Goal: Task Accomplishment & Management: Manage account settings

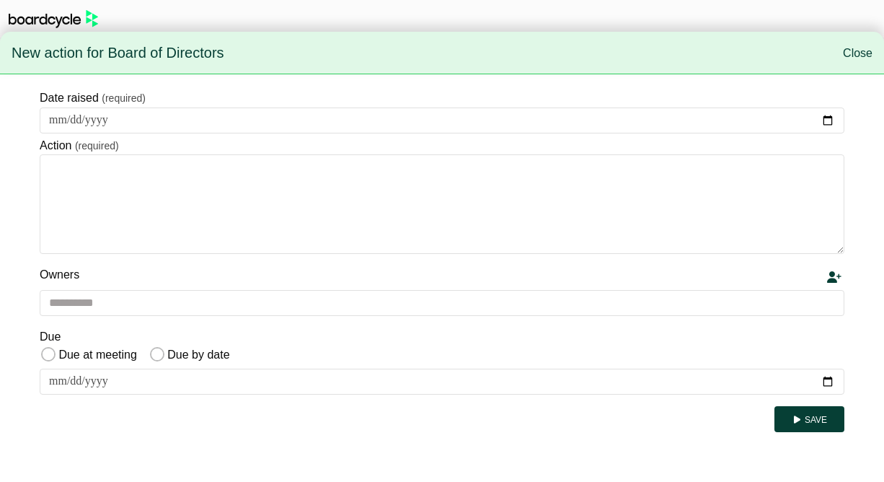
click at [291, 427] on div "Save" at bounding box center [442, 419] width 805 height 26
click at [856, 54] on link "Close" at bounding box center [858, 53] width 30 height 12
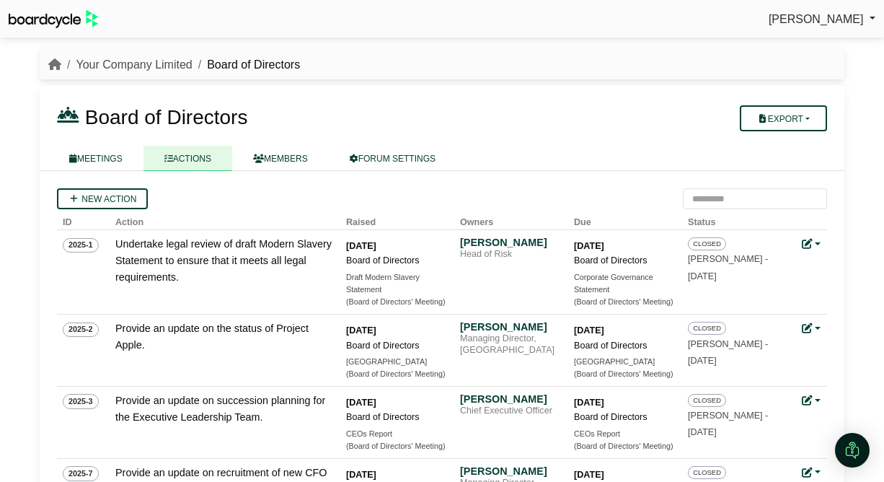
click at [134, 61] on link "Your Company Limited" at bounding box center [134, 64] width 116 height 12
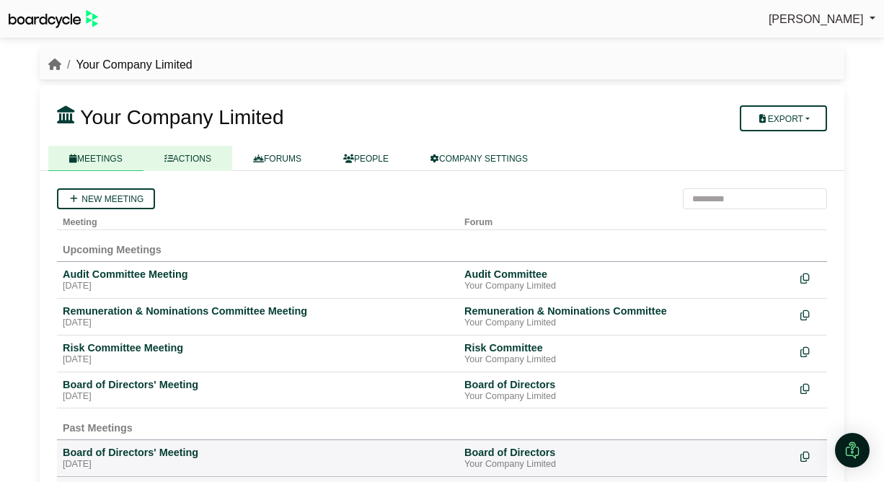
click at [195, 152] on link "ACTIONS" at bounding box center [187, 158] width 89 height 25
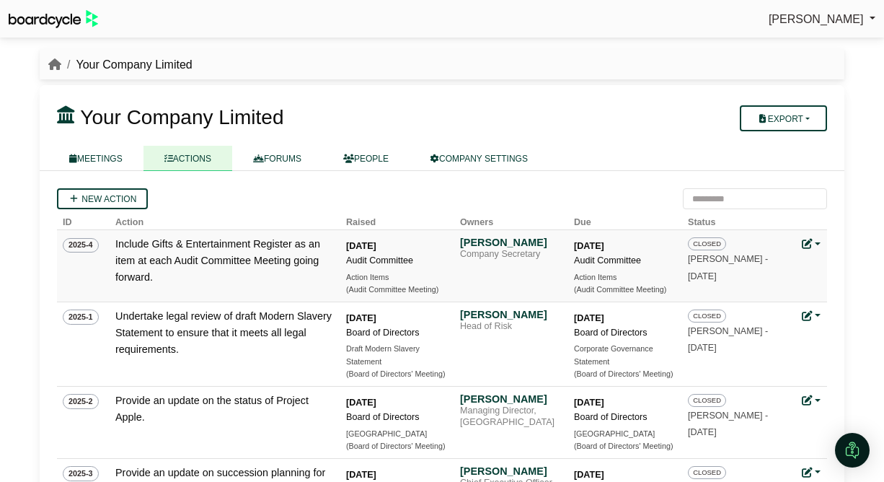
click at [817, 242] on link at bounding box center [811, 244] width 19 height 12
click at [816, 242] on link at bounding box center [811, 244] width 19 height 12
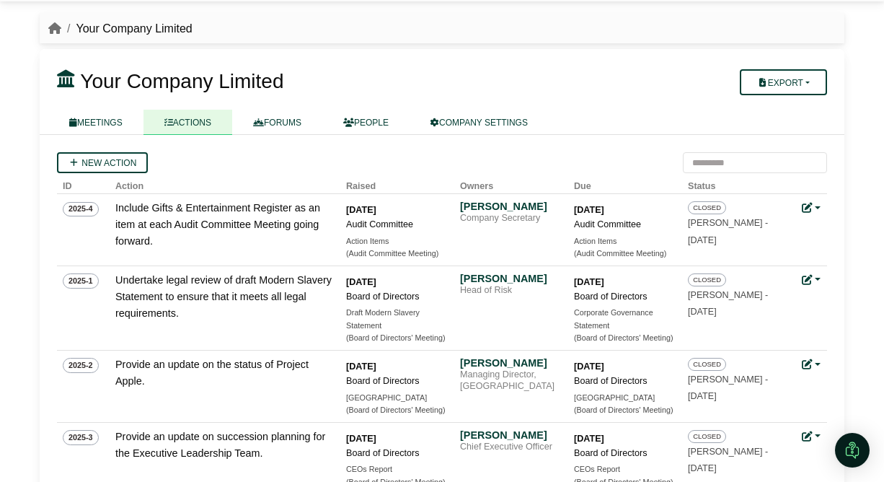
scroll to position [26, 0]
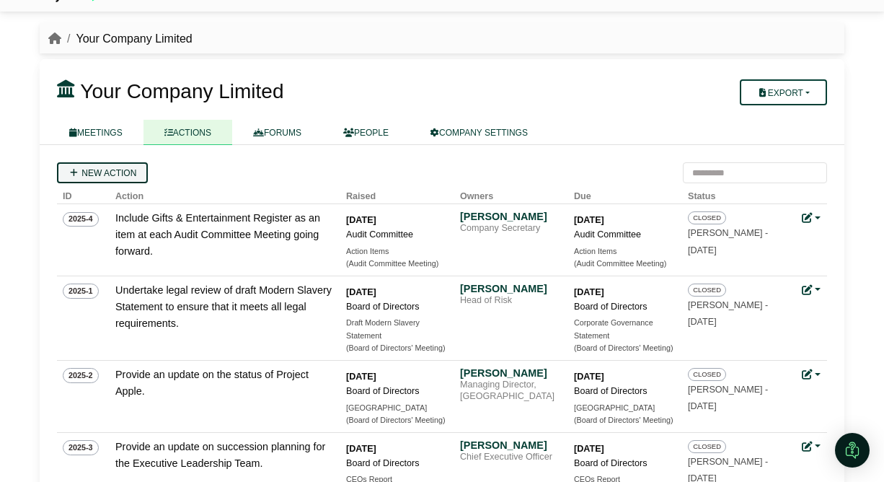
click at [112, 174] on link "New action" at bounding box center [102, 172] width 91 height 21
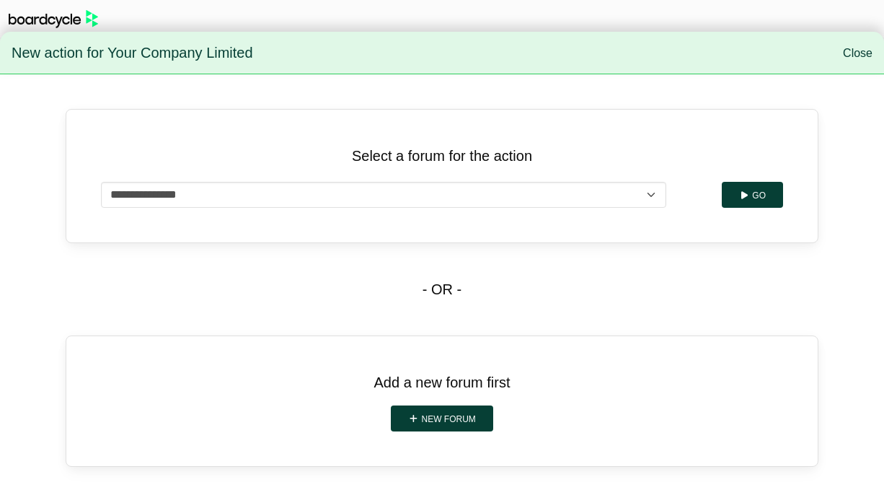
click at [855, 54] on link "Close" at bounding box center [858, 53] width 30 height 12
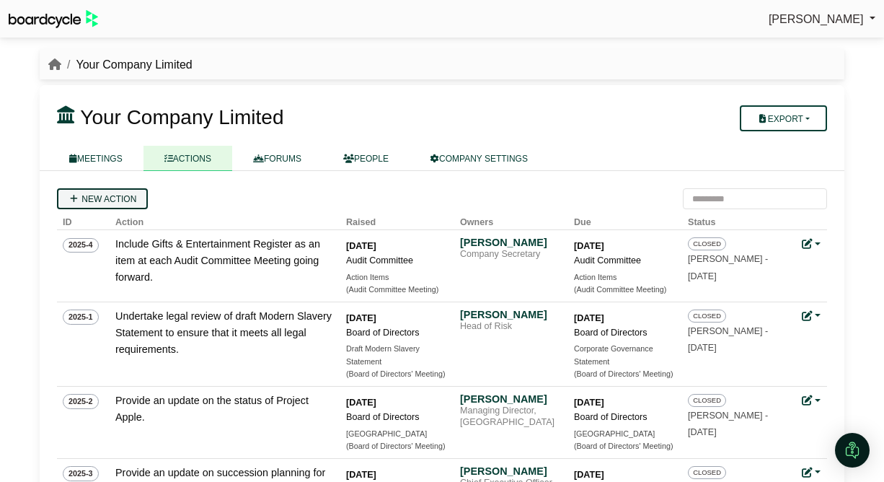
click at [116, 195] on link "New action" at bounding box center [102, 198] width 91 height 21
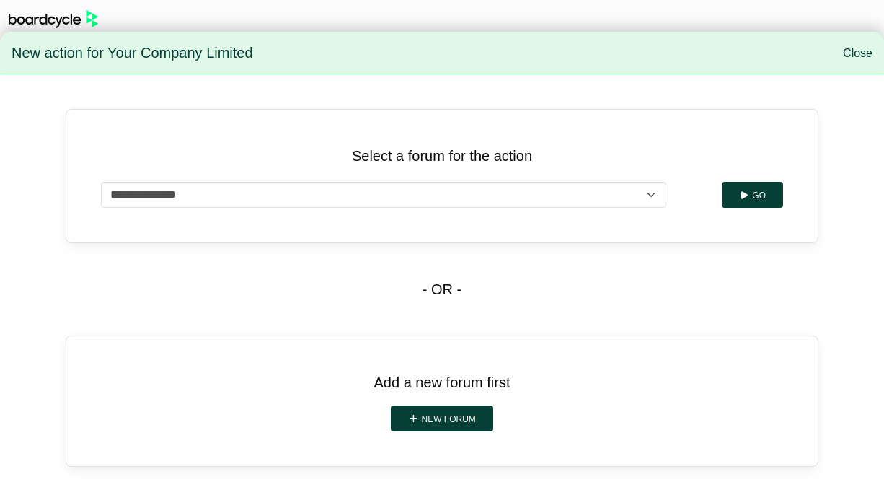
click at [858, 48] on link "Close" at bounding box center [858, 53] width 30 height 12
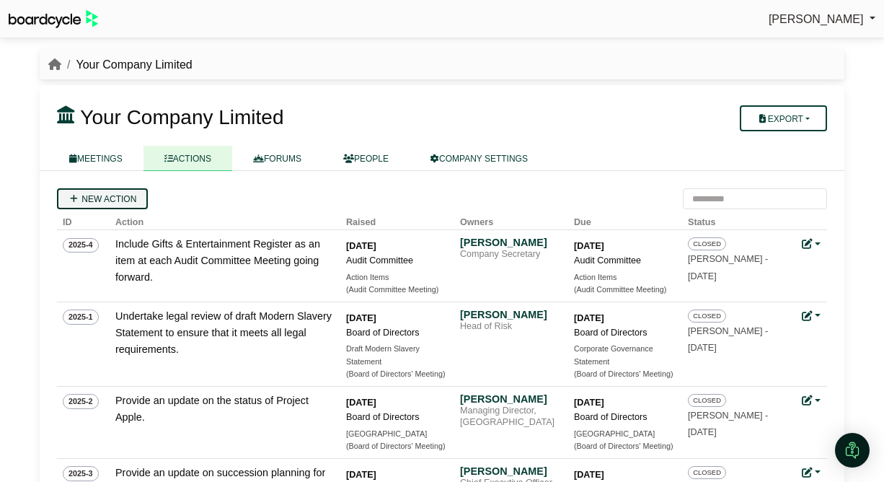
click at [126, 199] on link "New action" at bounding box center [102, 198] width 91 height 21
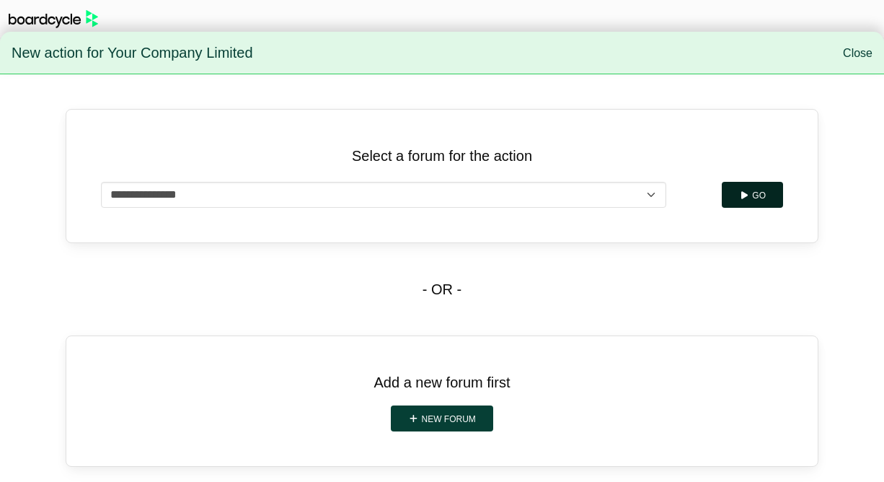
click at [747, 190] on button "Go" at bounding box center [752, 195] width 61 height 26
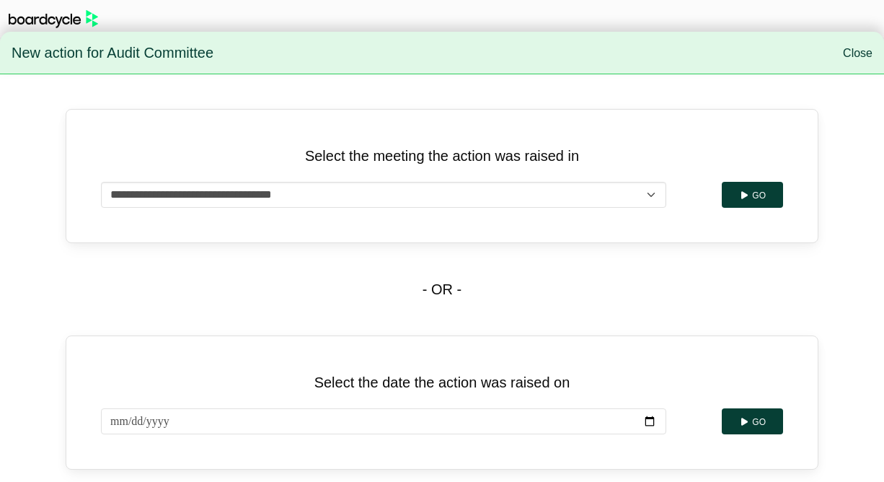
click at [866, 48] on link "Close" at bounding box center [858, 53] width 30 height 12
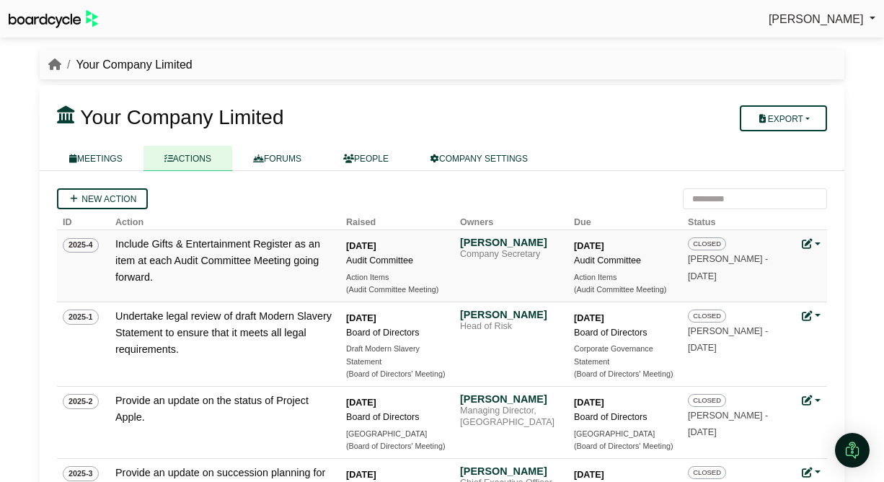
click at [811, 242] on icon at bounding box center [807, 244] width 10 height 10
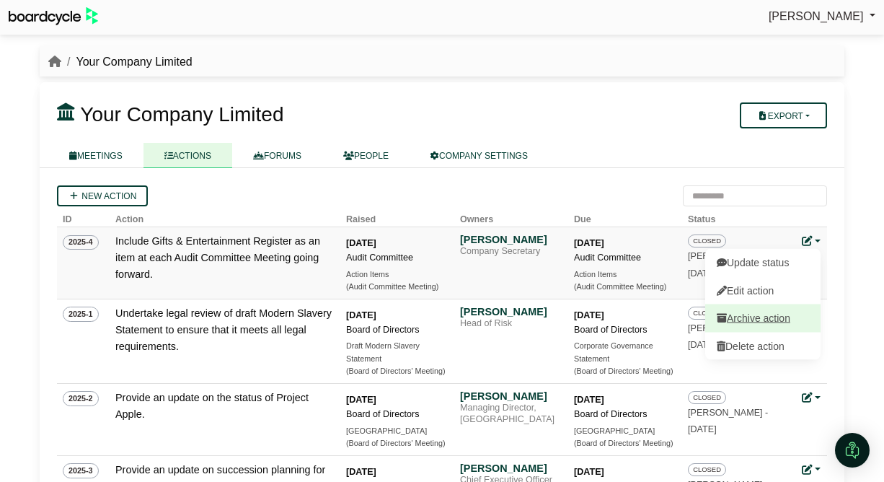
scroll to position [4, 0]
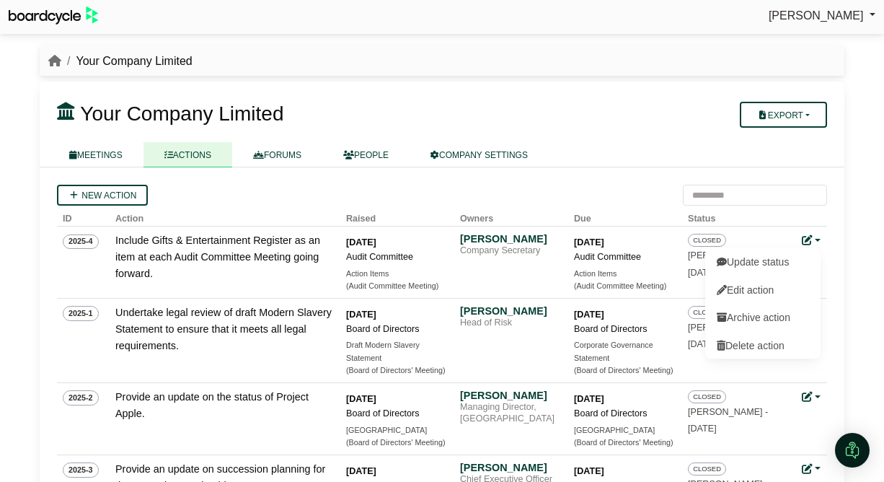
click at [859, 255] on div "Richard Conway Sign Out Your Company Limited Your Company Limited" at bounding box center [442, 237] width 884 height 482
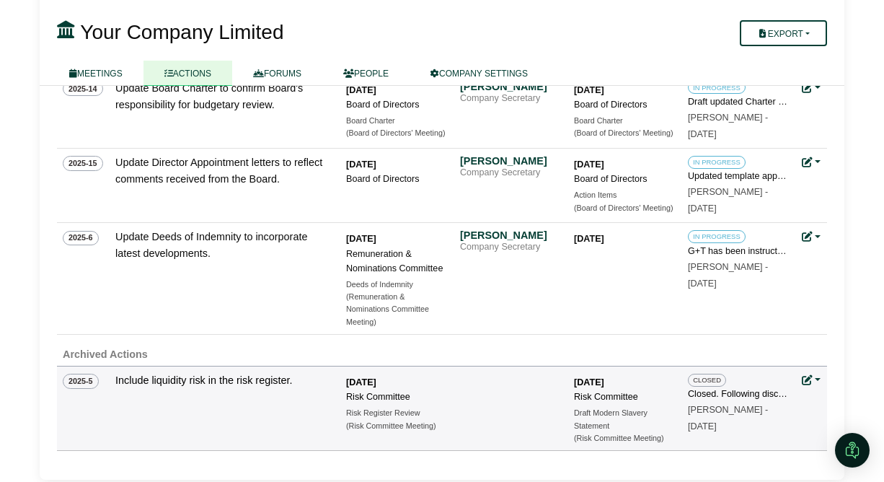
scroll to position [1037, 0]
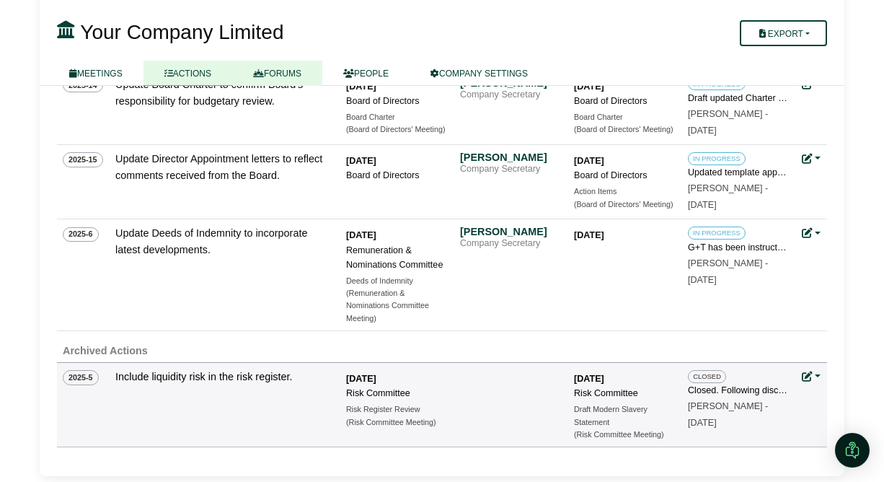
click at [277, 76] on link "FORUMS" at bounding box center [277, 73] width 90 height 25
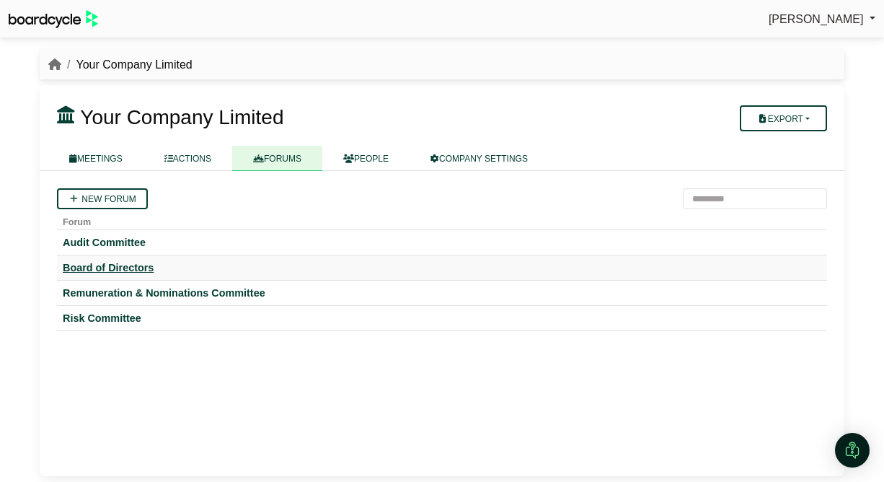
click at [125, 268] on div "Board of Directors" at bounding box center [442, 267] width 758 height 13
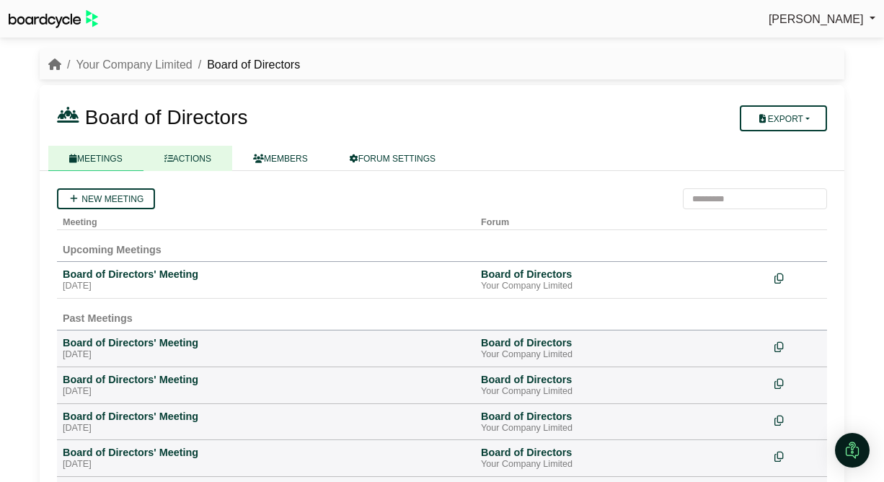
click at [211, 156] on link "ACTIONS" at bounding box center [187, 158] width 89 height 25
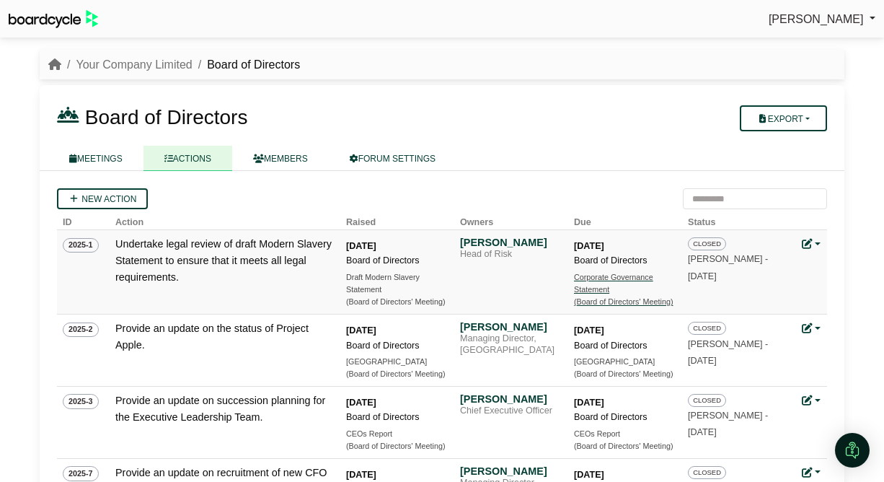
click at [607, 280] on div "Corporate Governance Statement" at bounding box center [624, 283] width 101 height 25
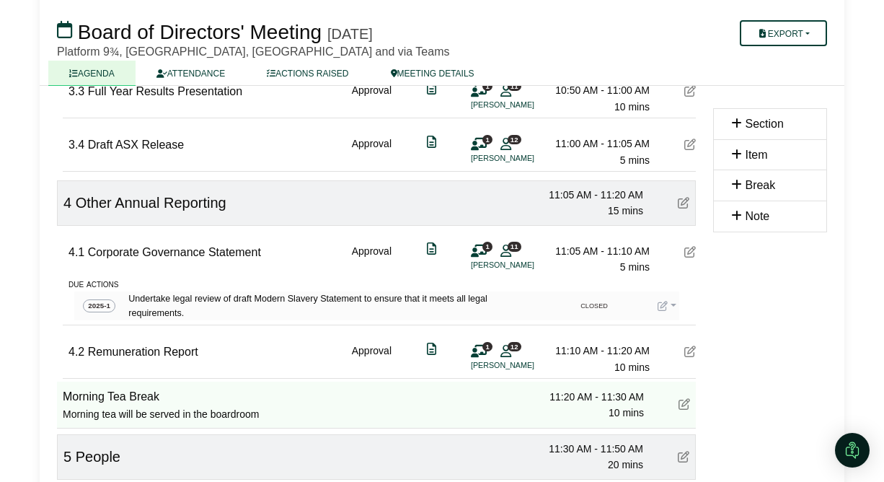
scroll to position [1301, 0]
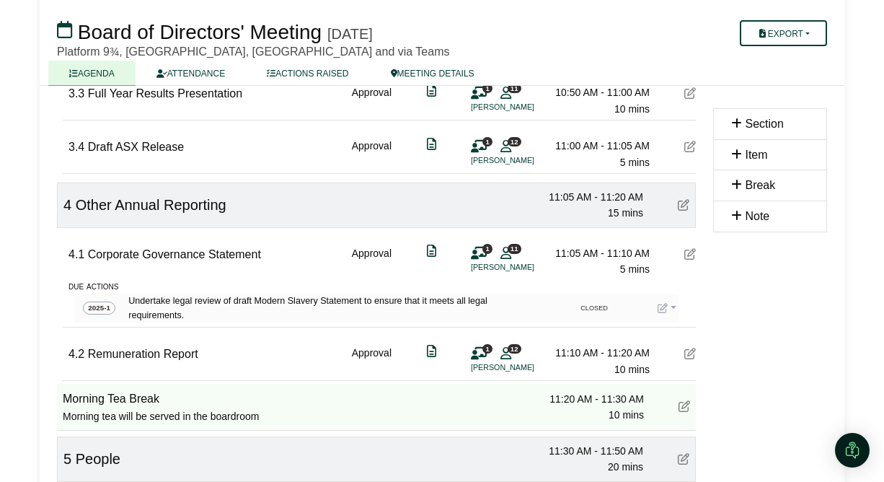
click at [673, 302] on link at bounding box center [666, 308] width 19 height 12
click at [781, 289] on div "Section Item Break Note" at bounding box center [769, 218] width 131 height 2663
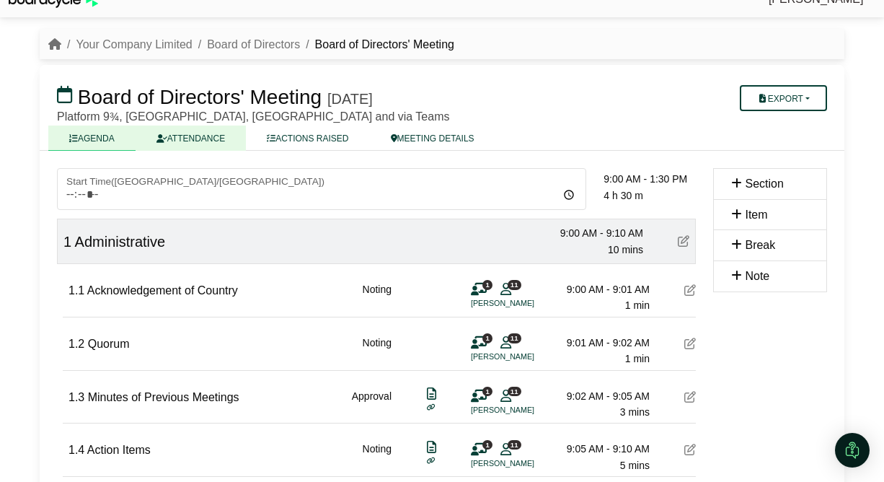
scroll to position [0, 0]
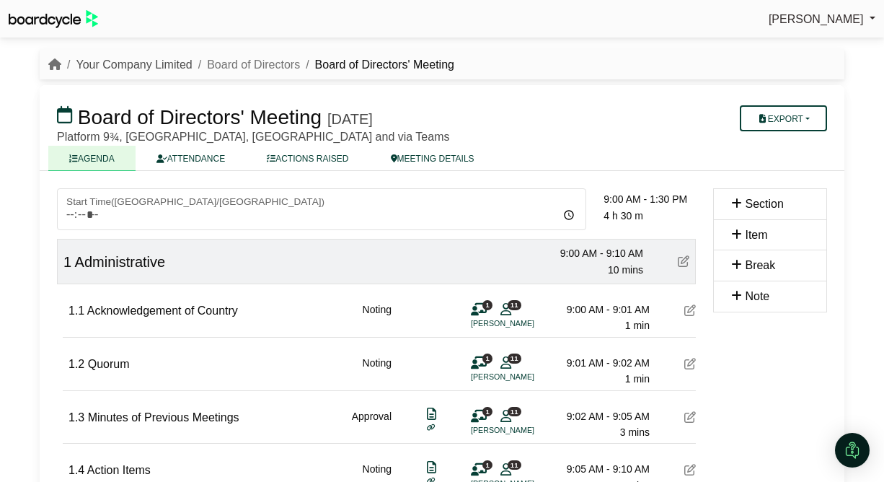
click at [180, 66] on link "Your Company Limited" at bounding box center [134, 64] width 116 height 12
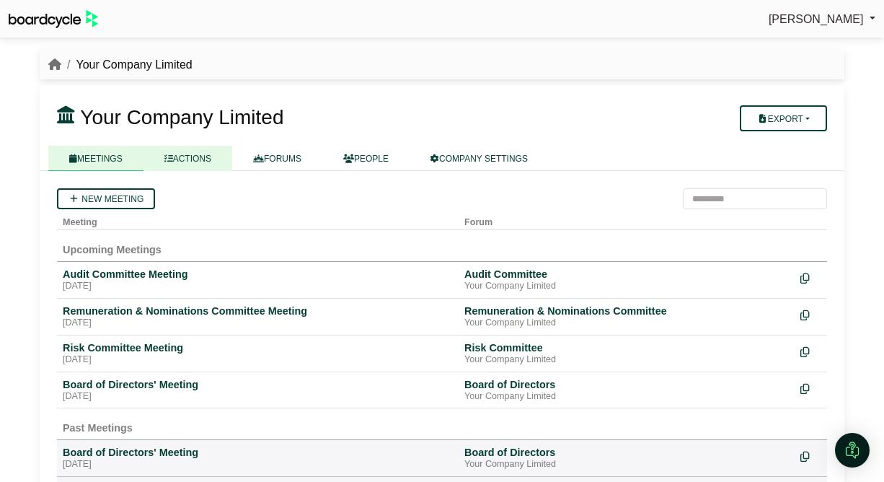
click at [207, 161] on link "ACTIONS" at bounding box center [187, 158] width 89 height 25
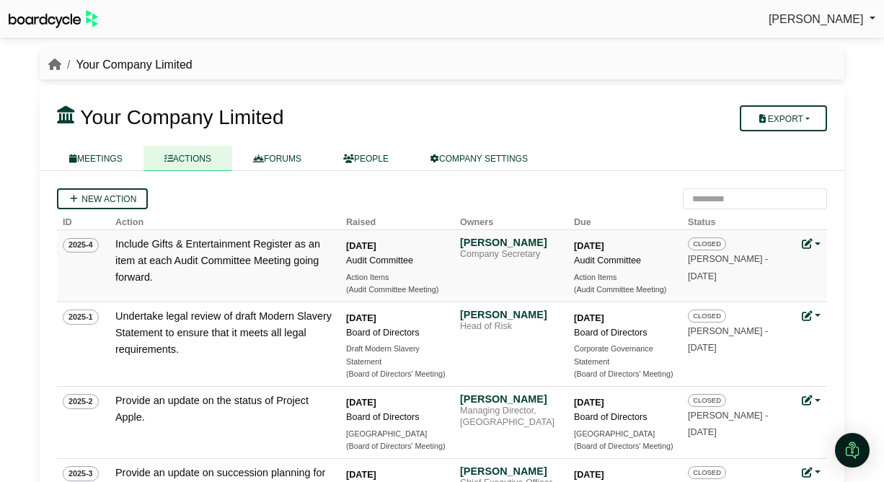
scroll to position [6, 0]
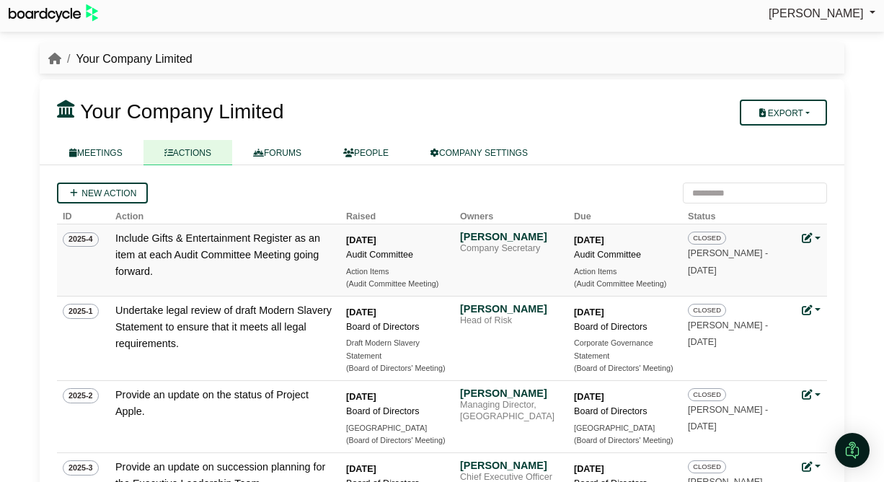
click at [819, 245] on div "Update status Edit action Archive action Delete action" at bounding box center [811, 238] width 19 height 17
click at [820, 239] on link at bounding box center [811, 238] width 19 height 12
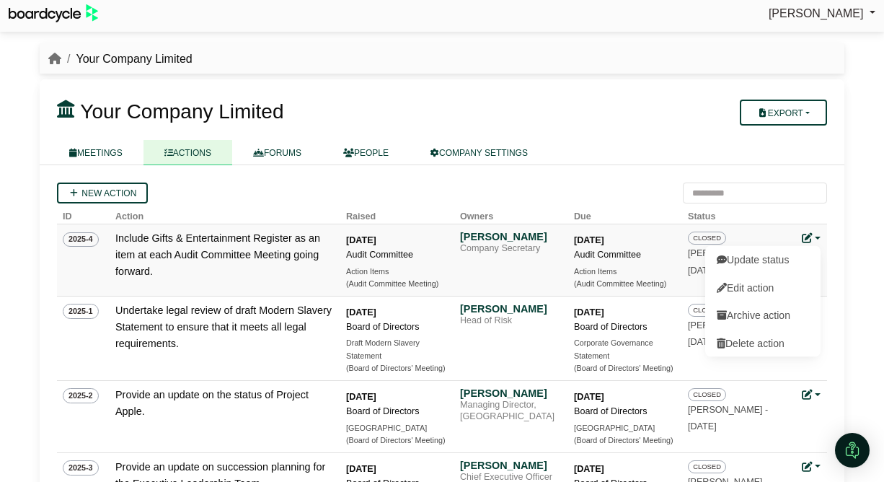
click at [820, 239] on link at bounding box center [811, 238] width 19 height 12
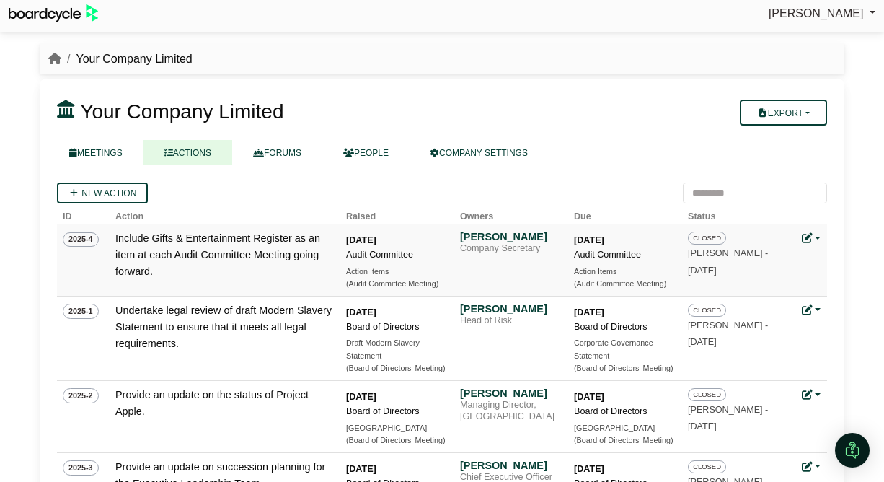
scroll to position [5, 0]
click at [817, 238] on link at bounding box center [811, 239] width 19 height 12
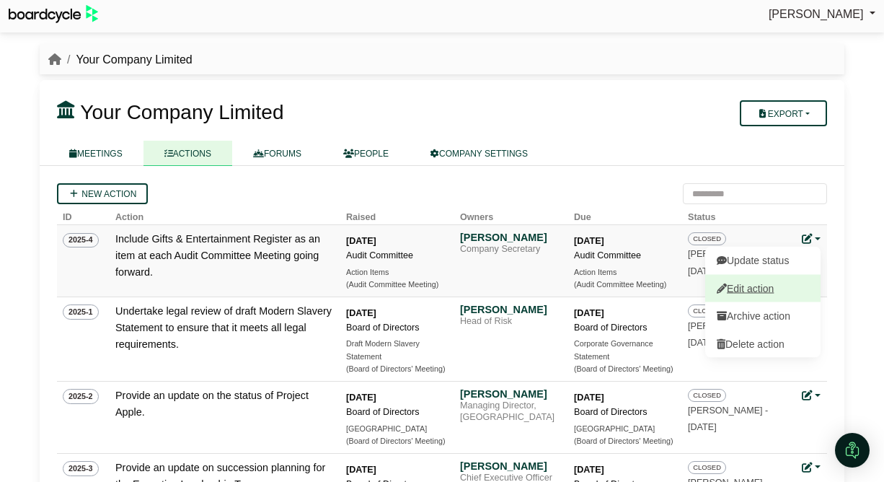
click at [750, 290] on link "Edit action" at bounding box center [762, 287] width 115 height 27
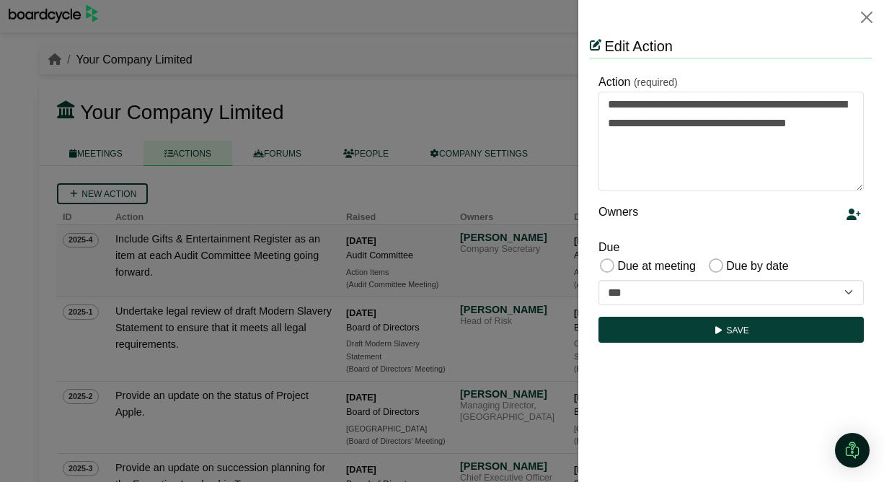
scroll to position [0, 0]
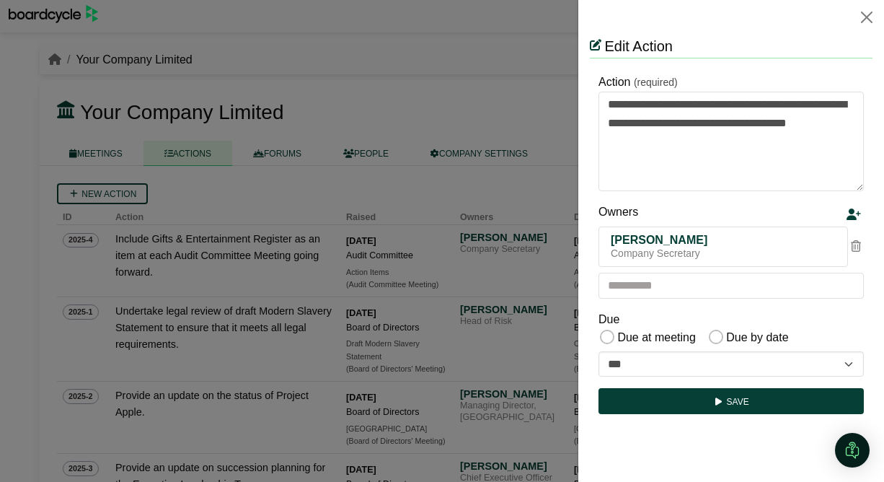
click at [490, 200] on div at bounding box center [442, 241] width 884 height 482
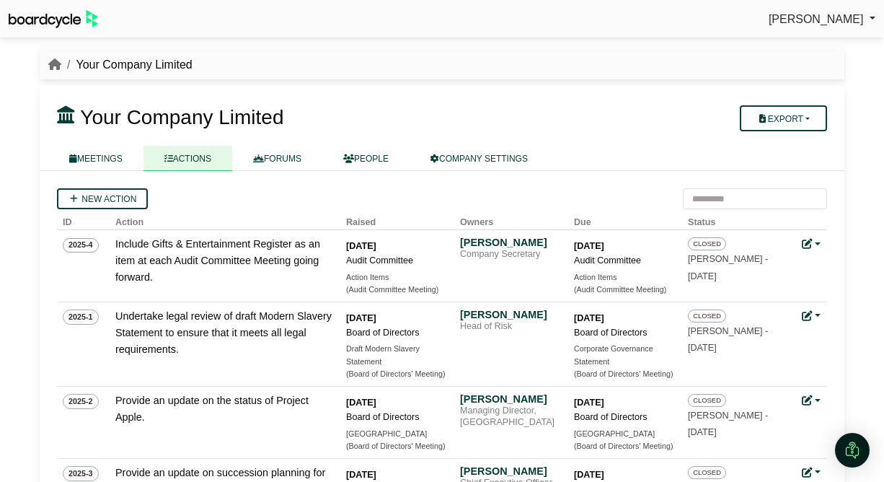
scroll to position [5, 0]
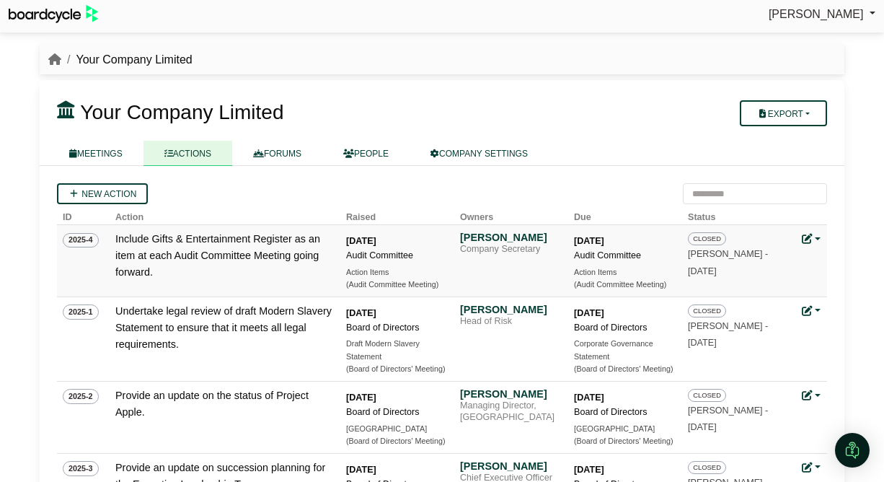
click at [819, 239] on link at bounding box center [811, 239] width 19 height 12
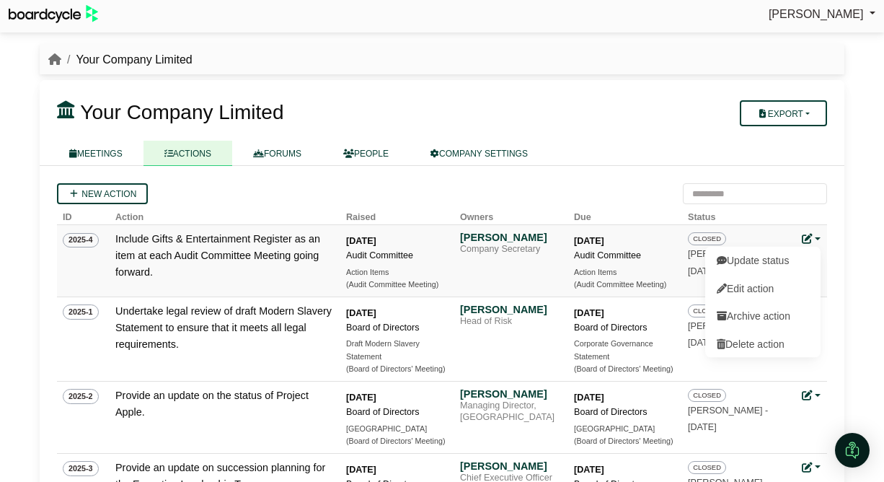
click at [816, 239] on link at bounding box center [811, 239] width 19 height 12
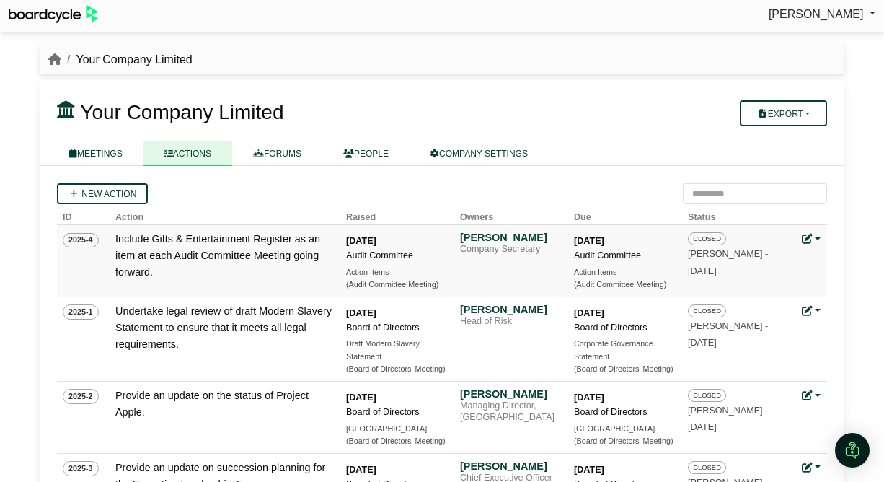
click at [818, 241] on link at bounding box center [811, 239] width 19 height 12
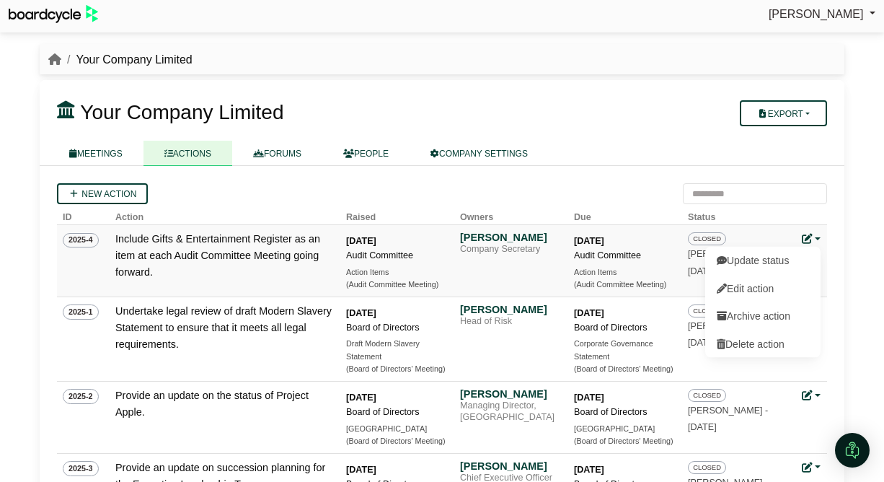
click at [817, 241] on link at bounding box center [811, 239] width 19 height 12
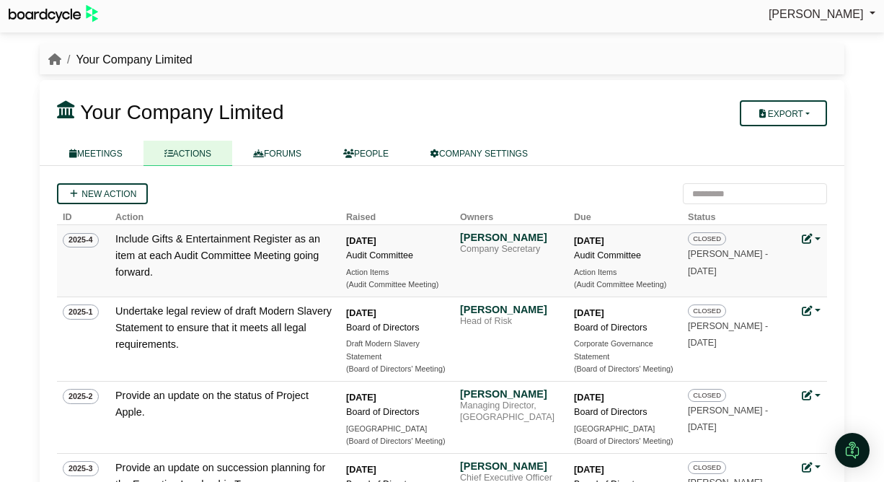
click at [817, 241] on link at bounding box center [811, 239] width 19 height 12
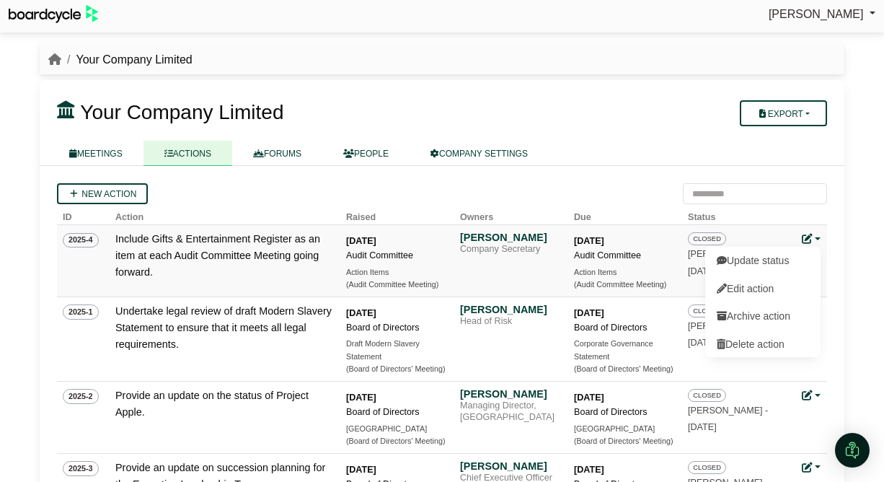
click at [818, 239] on link at bounding box center [811, 239] width 19 height 12
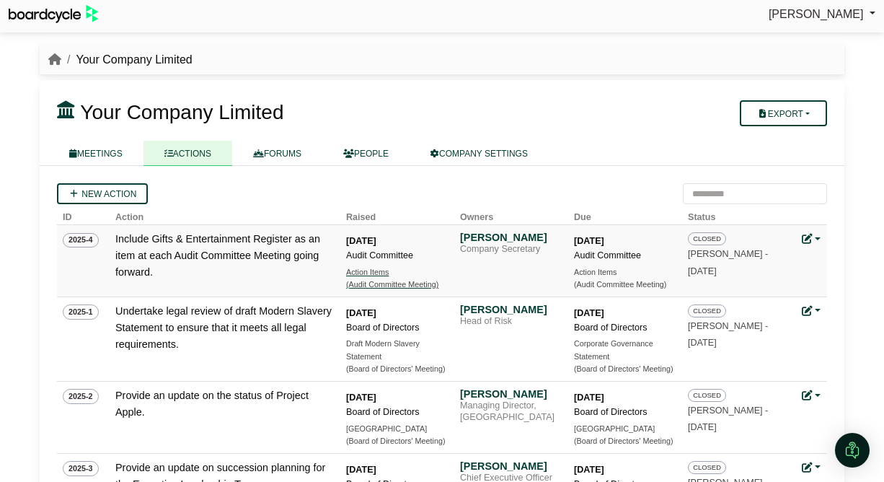
click at [369, 277] on div "Action Items" at bounding box center [396, 272] width 101 height 12
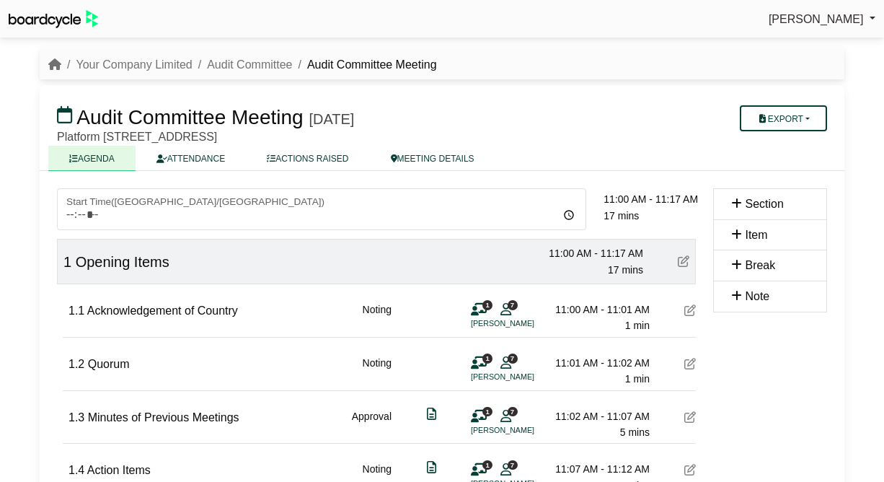
scroll to position [151, 0]
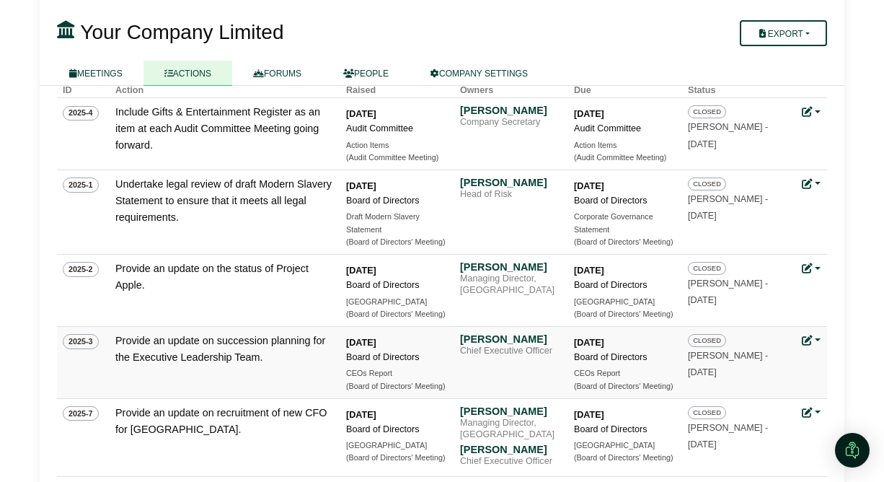
scroll to position [128, 0]
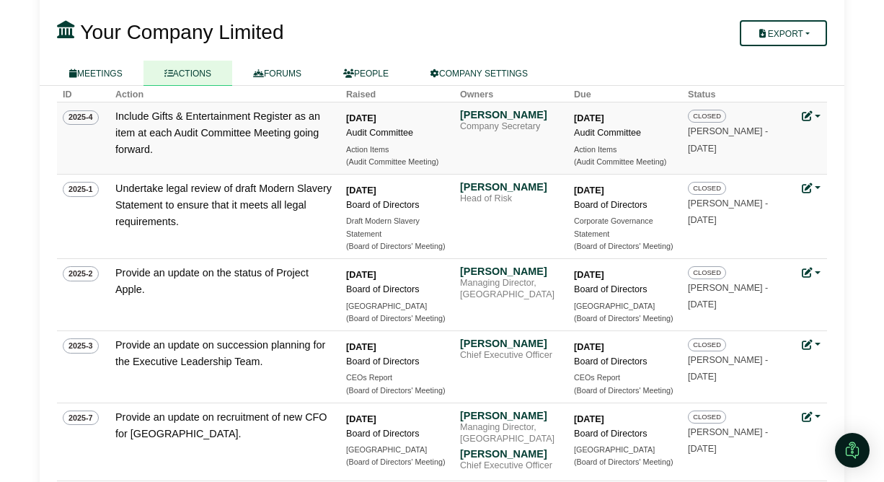
click at [812, 115] on link at bounding box center [811, 116] width 19 height 12
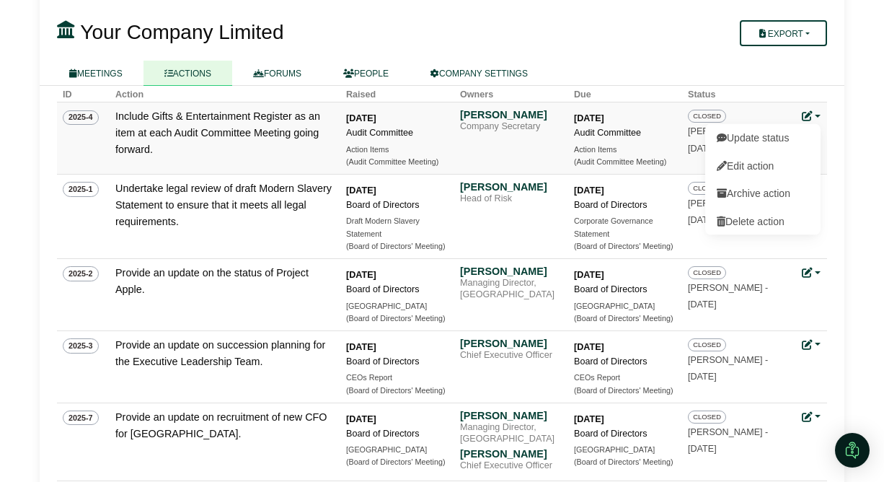
drag, startPoint x: 834, startPoint y: 112, endPoint x: 704, endPoint y: 116, distance: 130.5
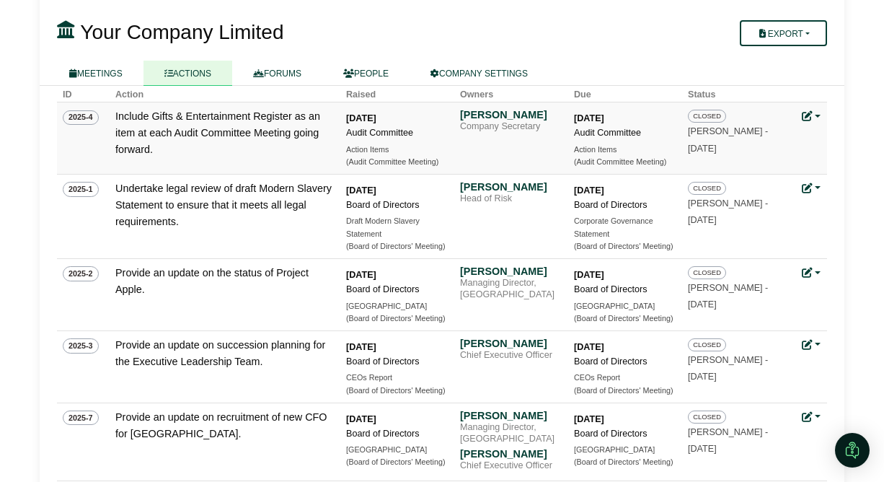
click at [812, 112] on link at bounding box center [811, 116] width 19 height 12
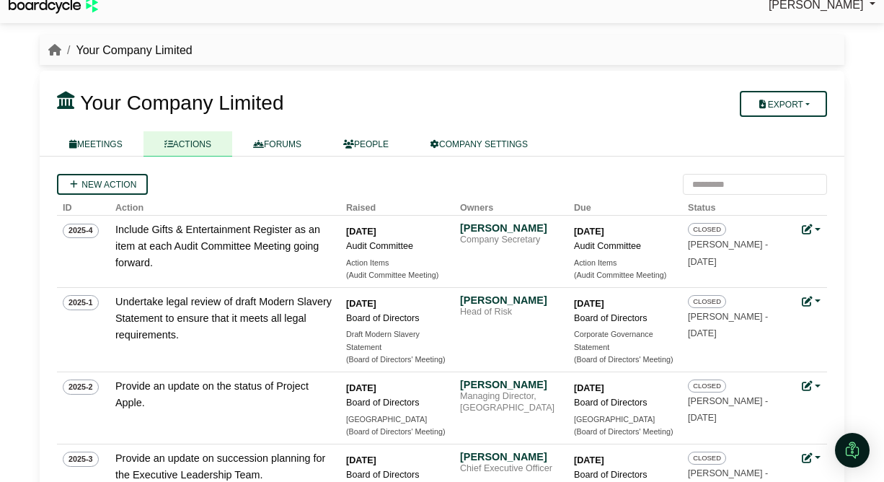
scroll to position [0, 0]
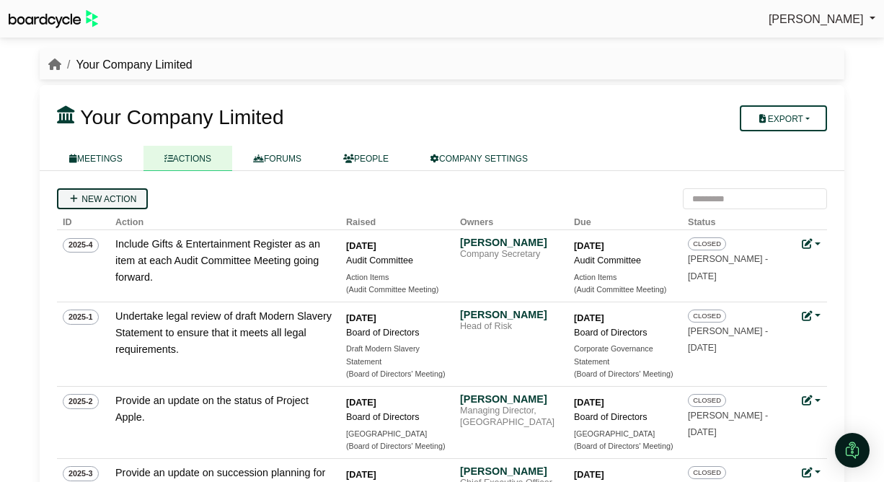
click at [115, 200] on link "New action" at bounding box center [102, 198] width 91 height 21
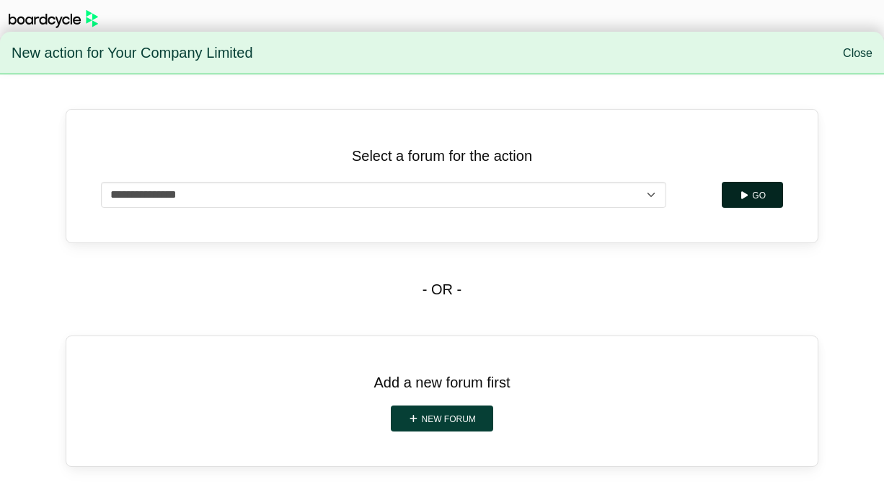
click at [764, 190] on button "Go" at bounding box center [752, 195] width 61 height 26
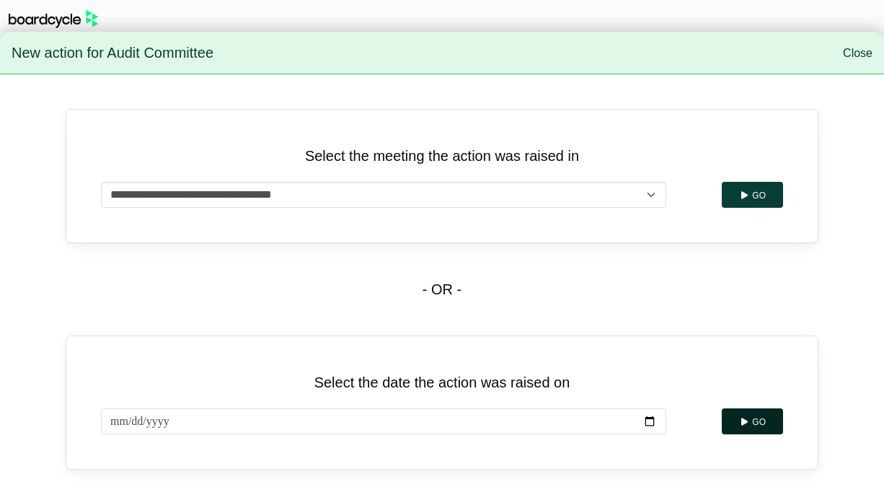
click at [750, 418] on button "Go" at bounding box center [752, 421] width 61 height 26
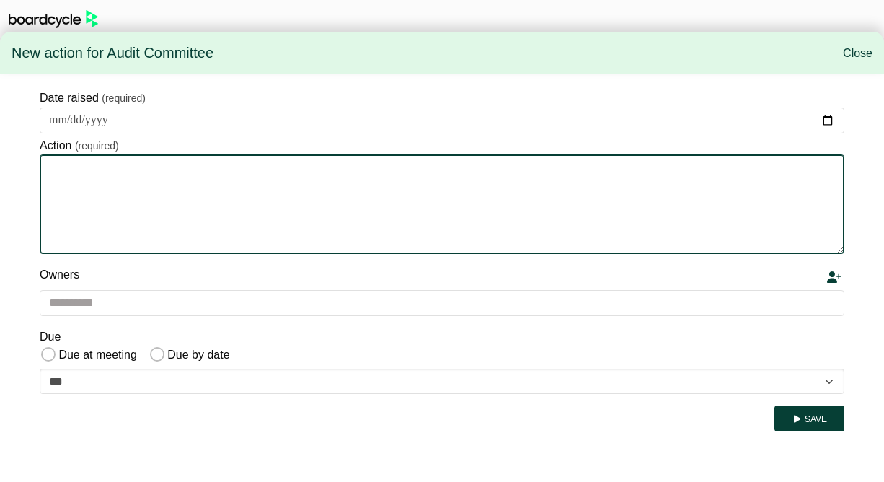
click at [130, 169] on textarea "Action" at bounding box center [442, 203] width 805 height 99
type textarea "**********"
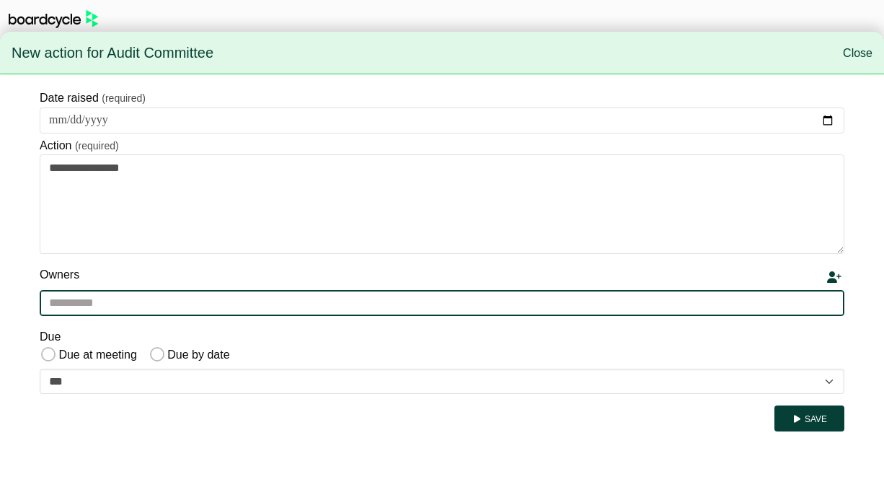
click at [129, 299] on input "text" at bounding box center [442, 303] width 805 height 26
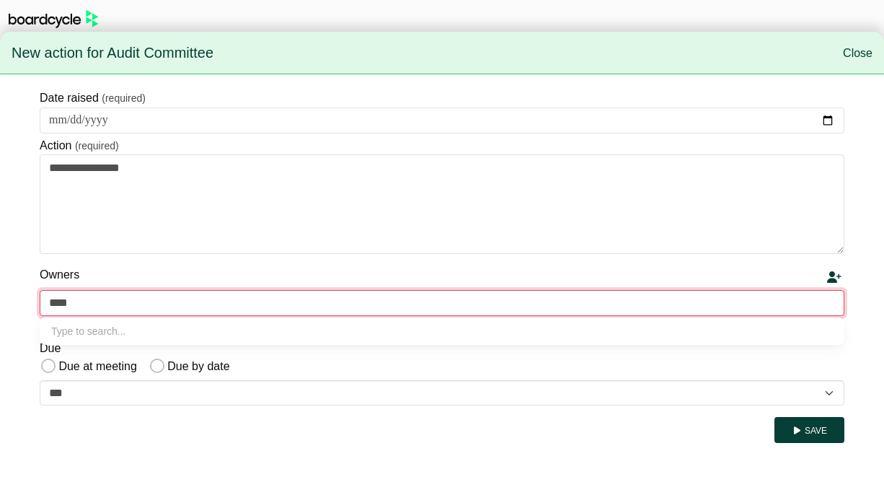
type input "*****"
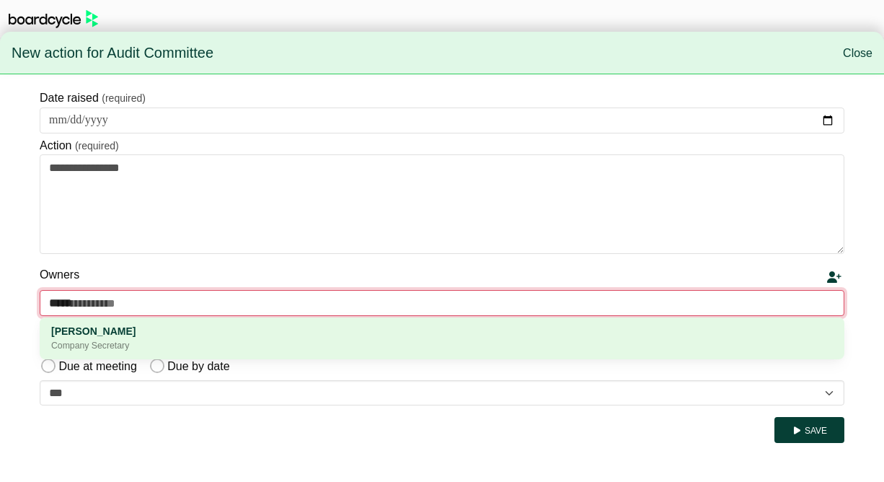
click at [128, 329] on div "[PERSON_NAME]" at bounding box center [441, 331] width 781 height 16
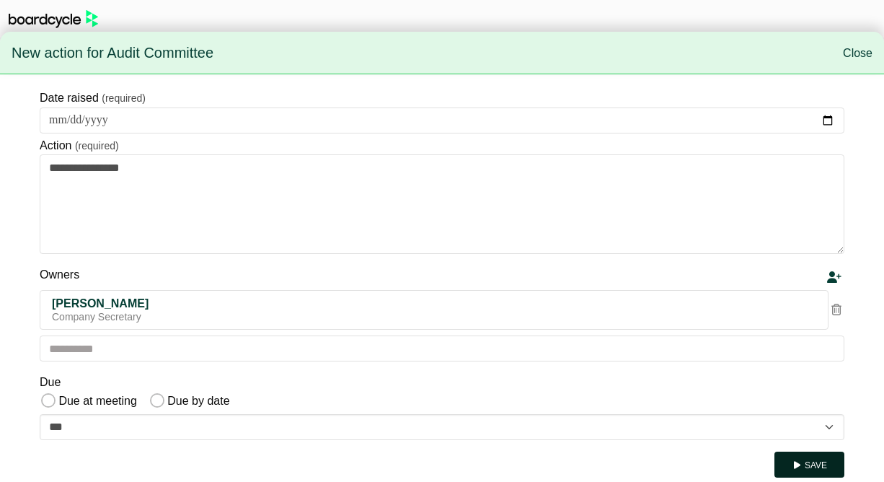
click at [806, 460] on button "Save" at bounding box center [809, 464] width 70 height 26
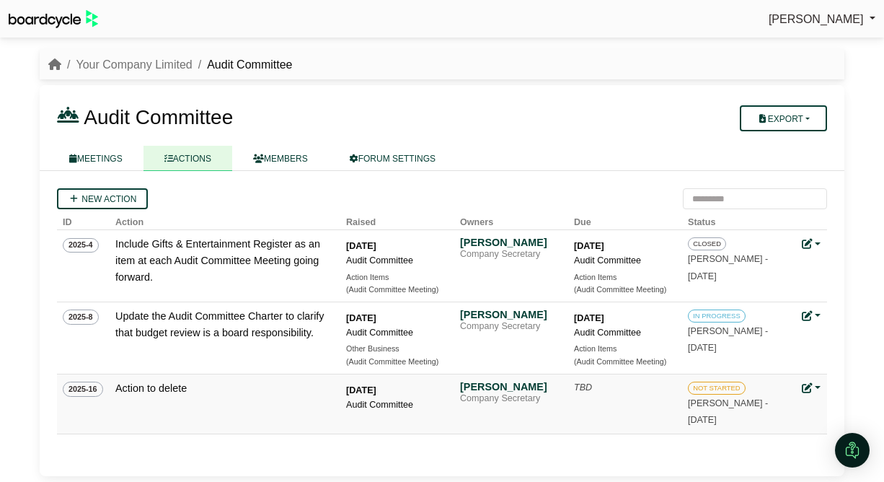
click at [820, 384] on link at bounding box center [811, 388] width 19 height 12
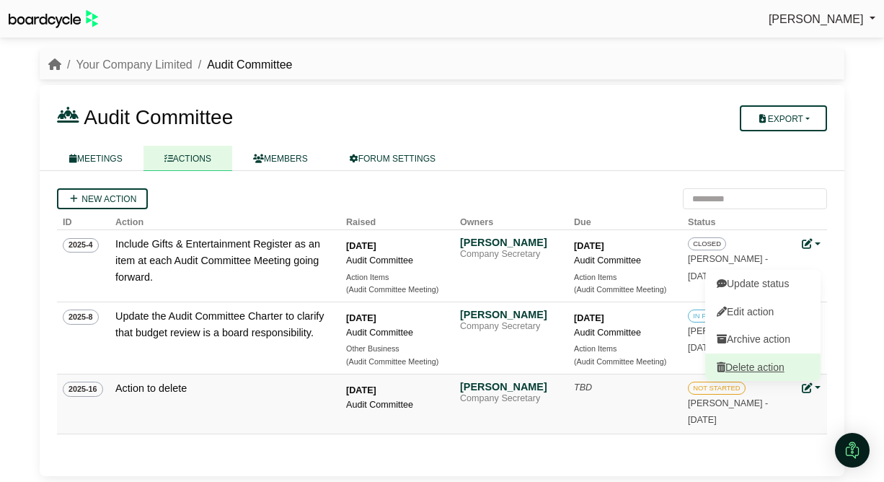
click at [799, 363] on link "Delete action" at bounding box center [762, 366] width 115 height 27
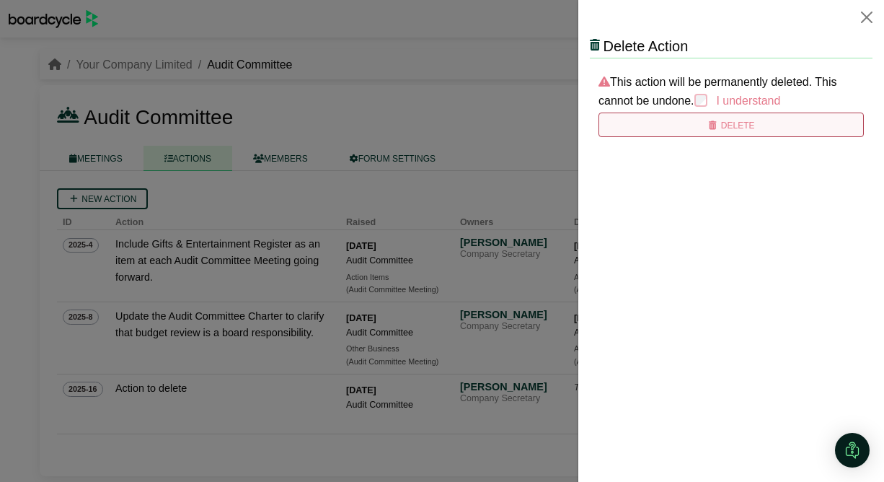
click at [721, 120] on button "Delete" at bounding box center [730, 124] width 265 height 25
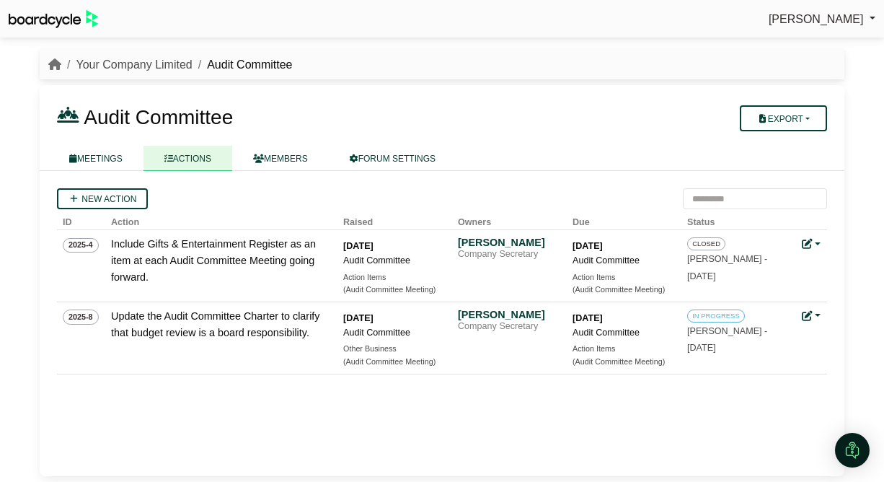
click at [123, 68] on link "Your Company Limited" at bounding box center [134, 64] width 116 height 12
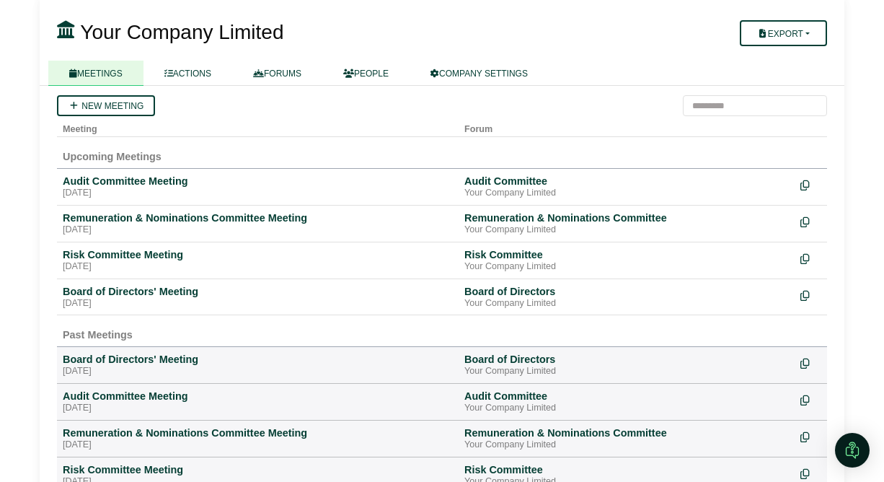
scroll to position [94, 0]
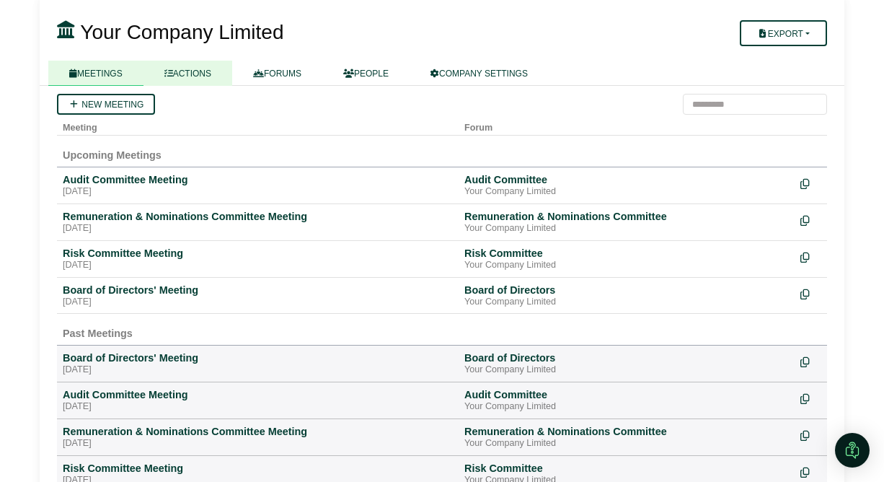
click at [193, 69] on link "ACTIONS" at bounding box center [187, 73] width 89 height 25
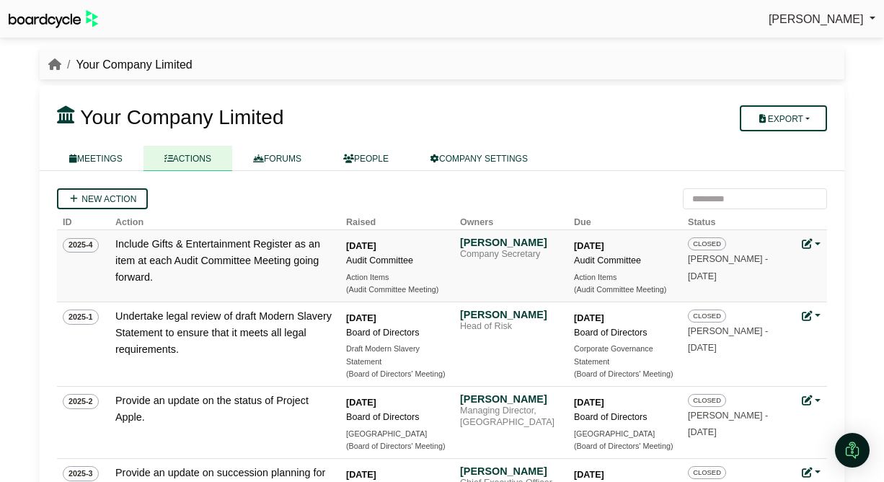
click at [815, 242] on link at bounding box center [811, 244] width 19 height 12
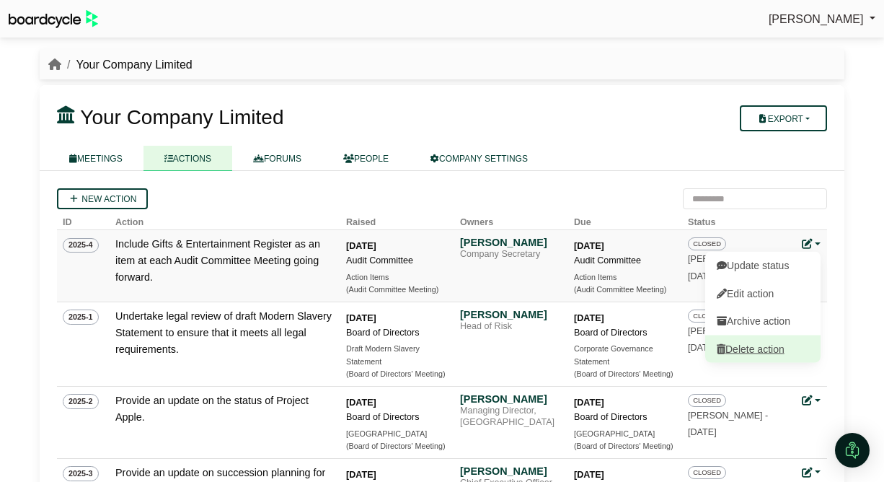
click at [779, 353] on link "Delete action" at bounding box center [762, 347] width 115 height 27
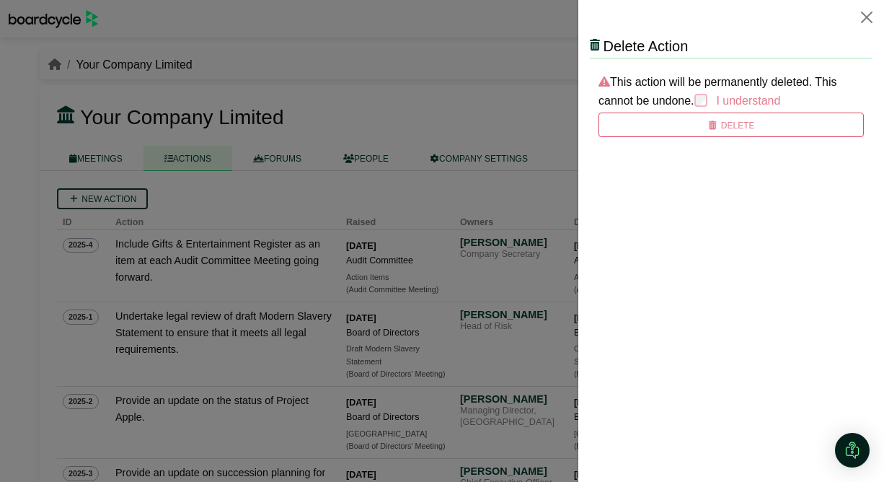
click at [701, 137] on html "Delete Action This action will be permanently deleted. This cannot be undone. I…" at bounding box center [731, 86] width 283 height 102
click at [869, 17] on button "Close" at bounding box center [866, 17] width 23 height 23
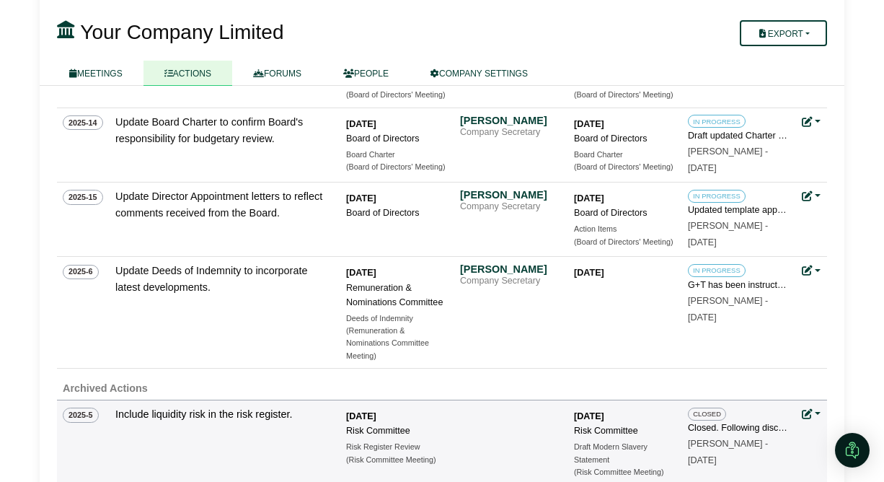
scroll to position [1005, 0]
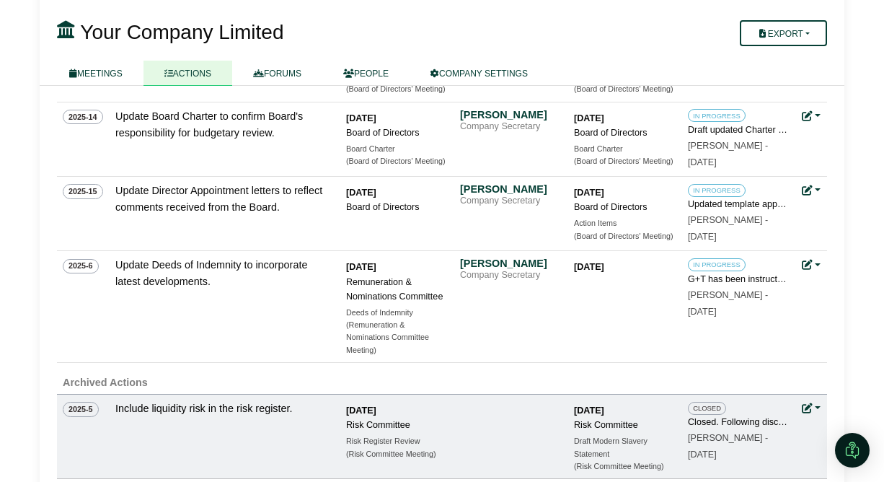
click at [819, 405] on link at bounding box center [811, 408] width 19 height 12
click at [802, 422] on button "Unarchive action" at bounding box center [762, 428] width 115 height 27
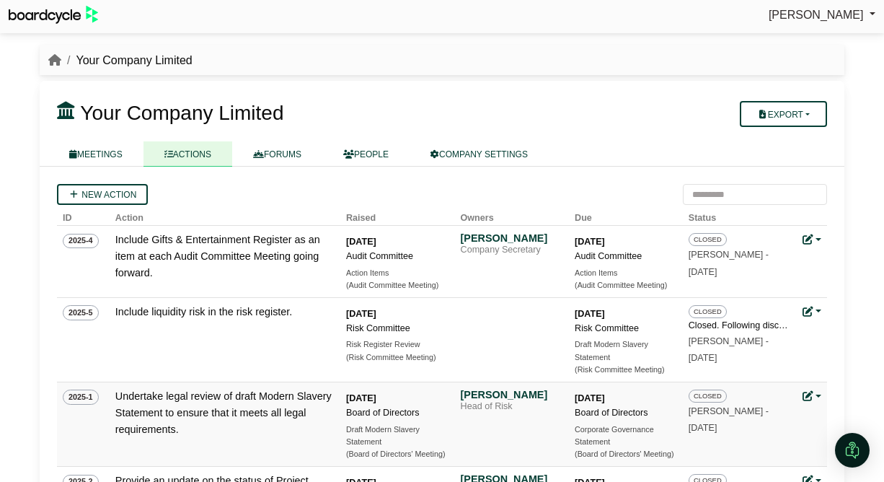
scroll to position [6, 0]
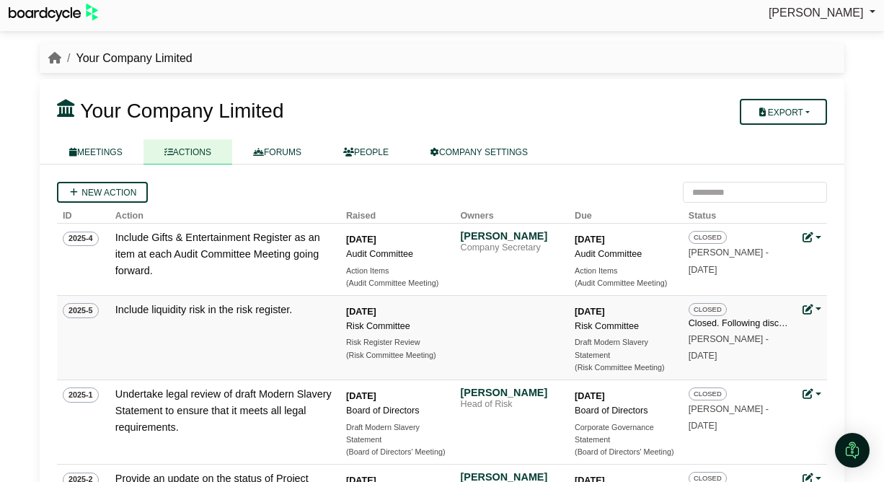
click at [820, 309] on link at bounding box center [811, 309] width 19 height 12
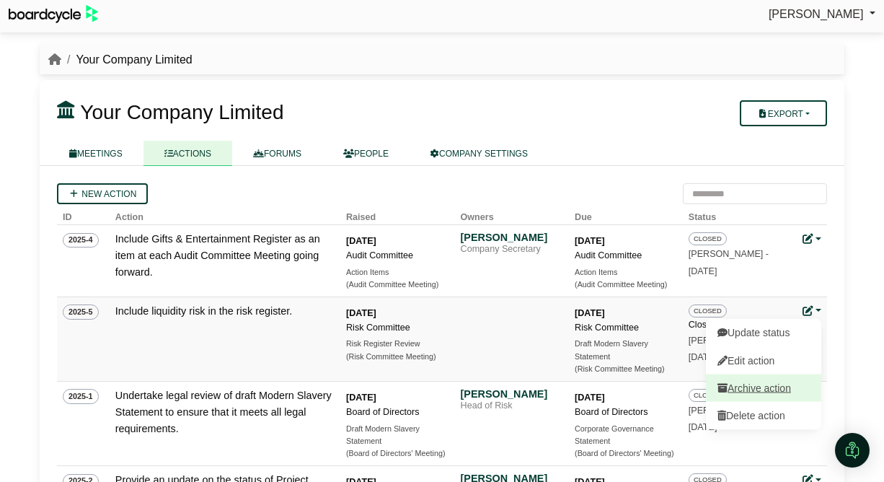
scroll to position [7, 0]
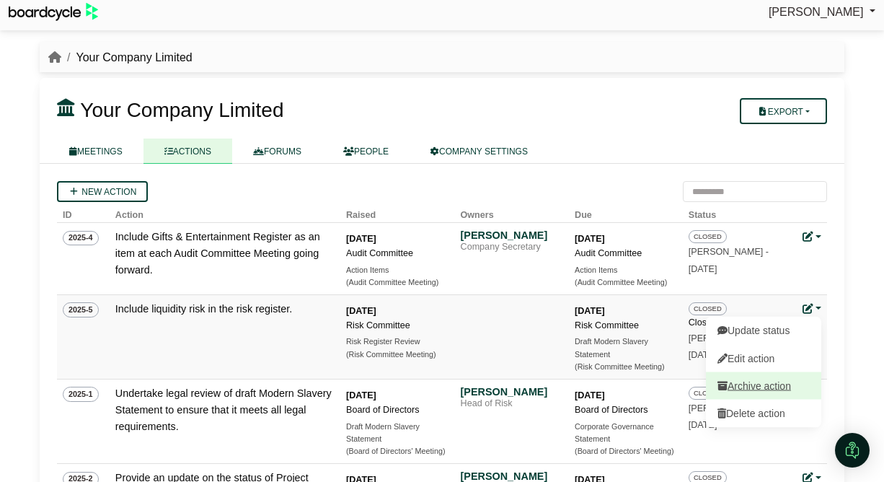
click at [785, 389] on button "Archive action" at bounding box center [763, 384] width 115 height 27
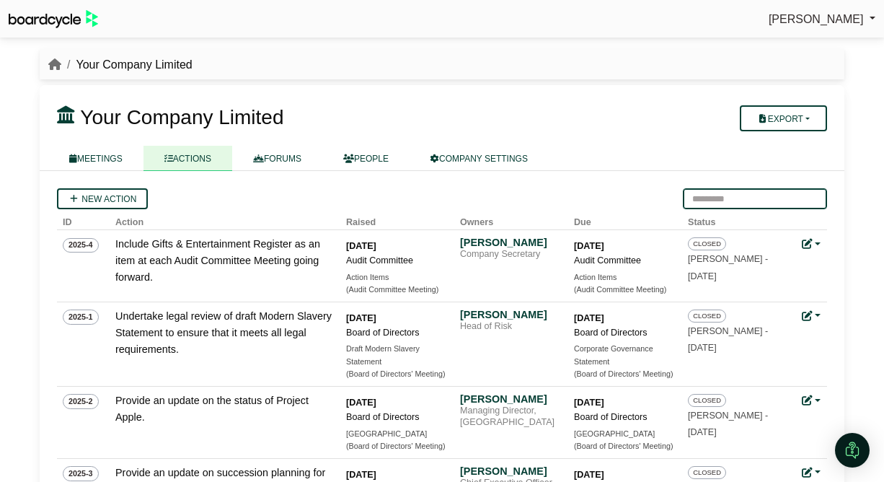
click at [747, 195] on input "search" at bounding box center [755, 198] width 144 height 21
type input "*"
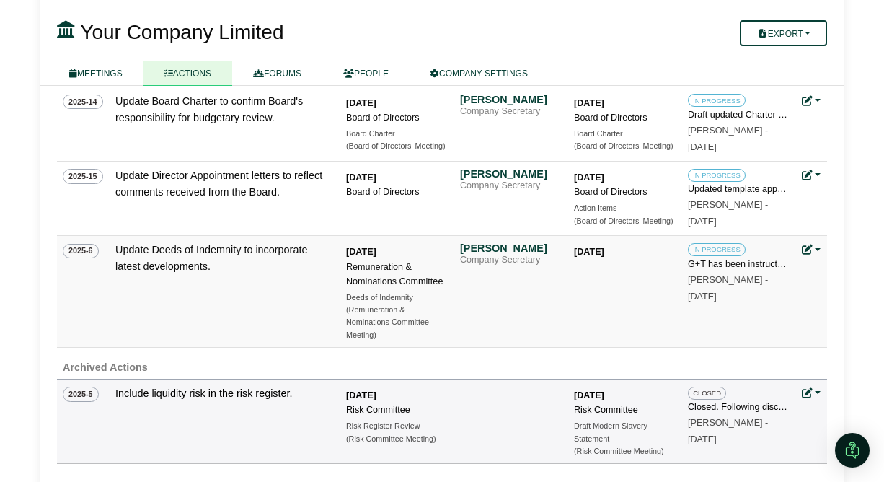
scroll to position [1037, 0]
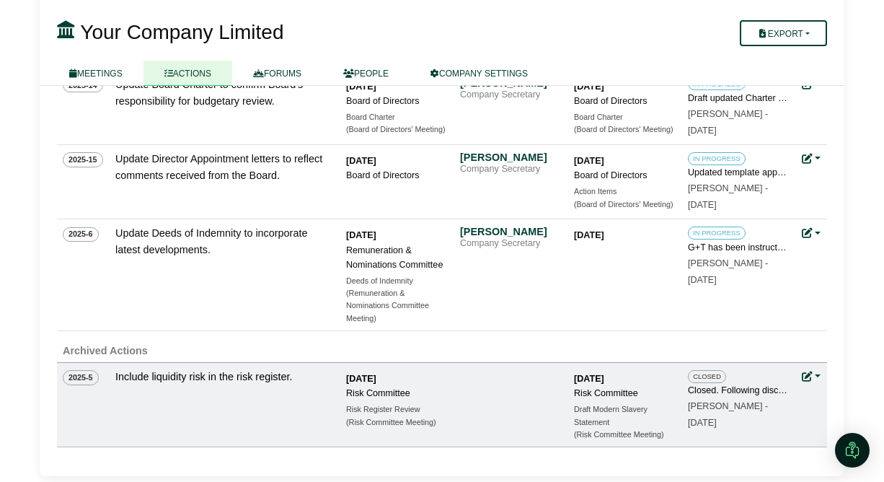
click at [817, 376] on link at bounding box center [811, 377] width 19 height 12
click at [818, 232] on link at bounding box center [811, 233] width 19 height 12
click at [770, 253] on link "Update status" at bounding box center [762, 254] width 115 height 27
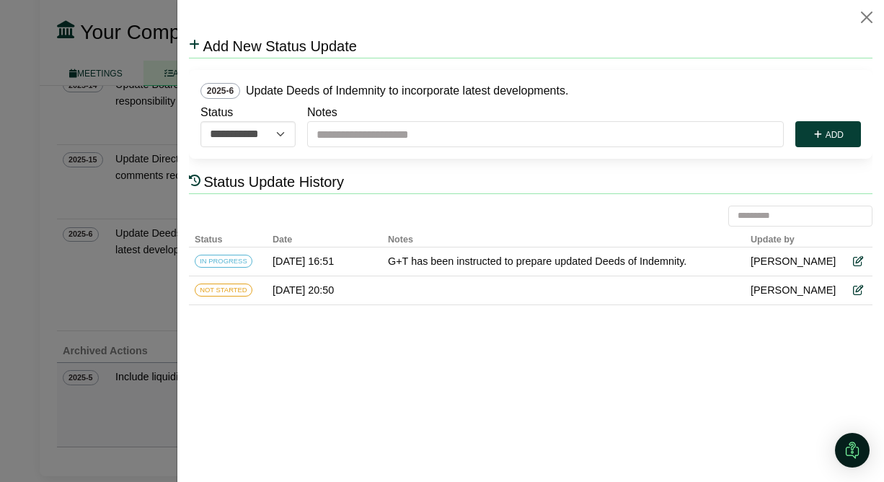
scroll to position [0, 0]
click at [853, 261] on icon at bounding box center [857, 262] width 10 height 10
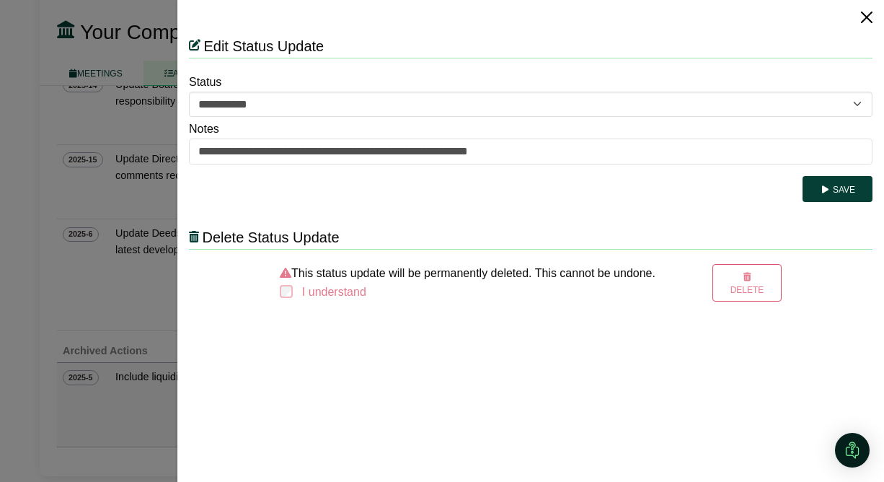
click at [864, 19] on button "Close" at bounding box center [866, 17] width 23 height 23
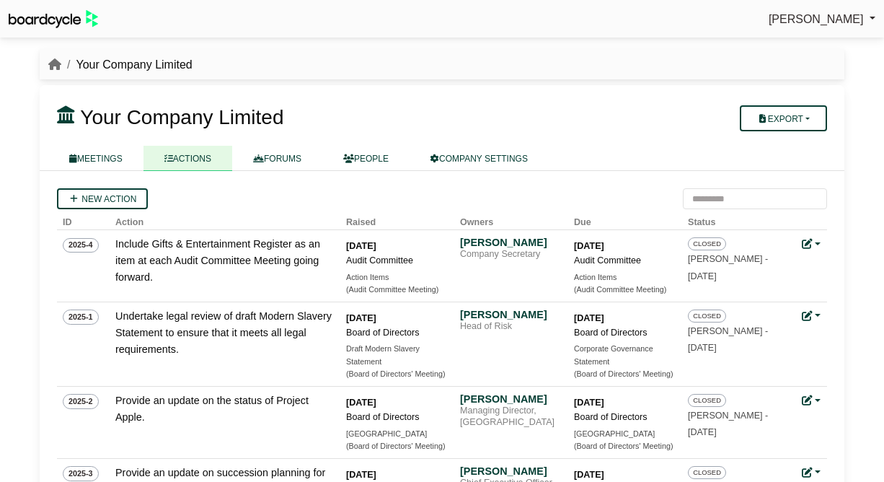
scroll to position [1034, 0]
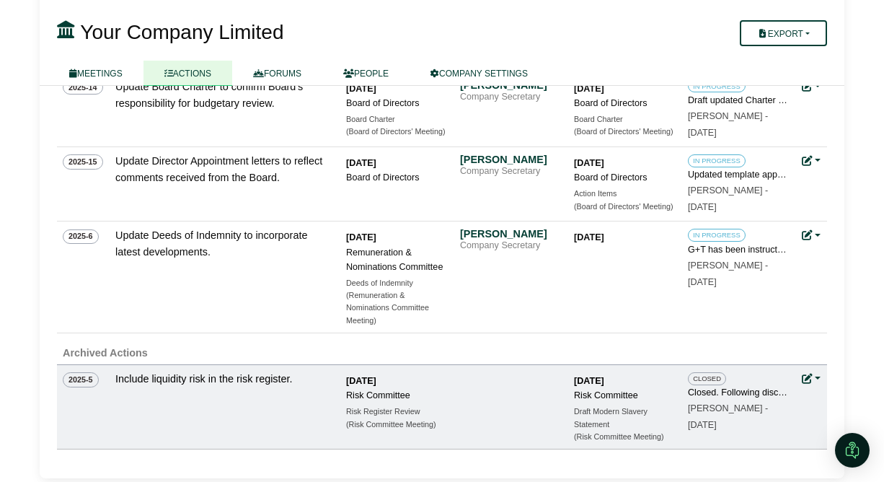
click at [817, 380] on link at bounding box center [811, 379] width 19 height 12
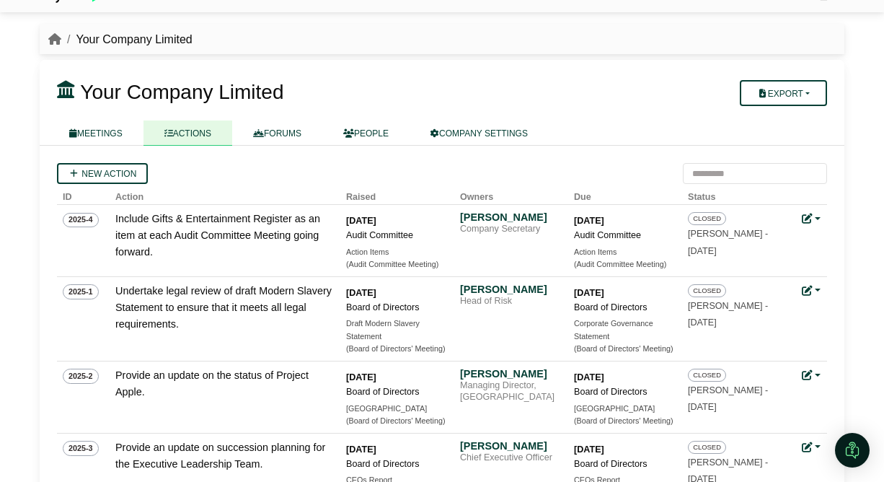
scroll to position [0, 0]
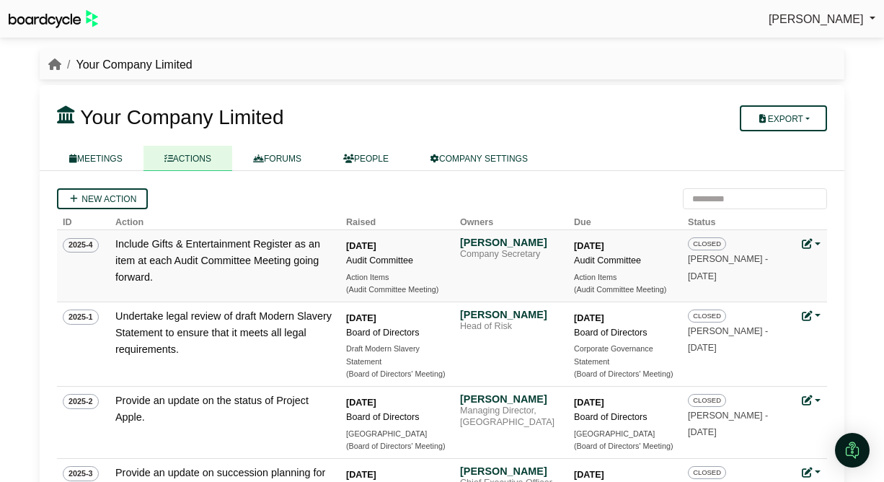
click at [818, 242] on link at bounding box center [811, 244] width 19 height 12
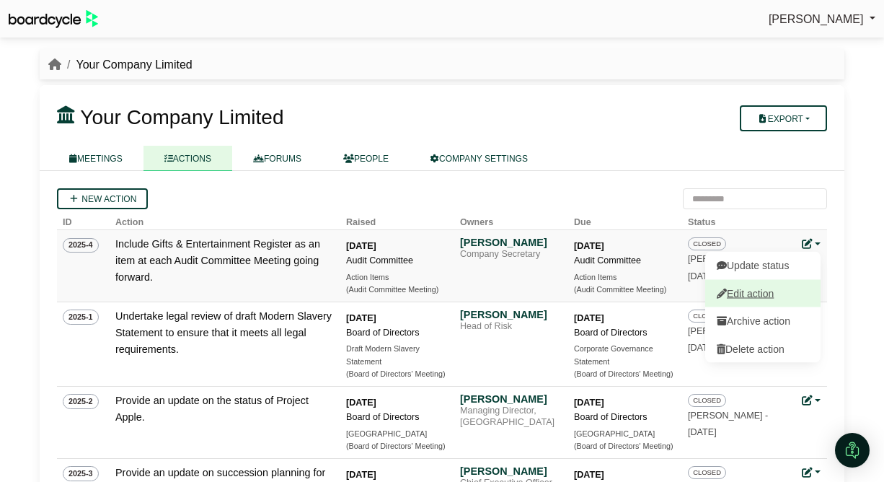
click at [787, 292] on link "Edit action" at bounding box center [762, 292] width 115 height 27
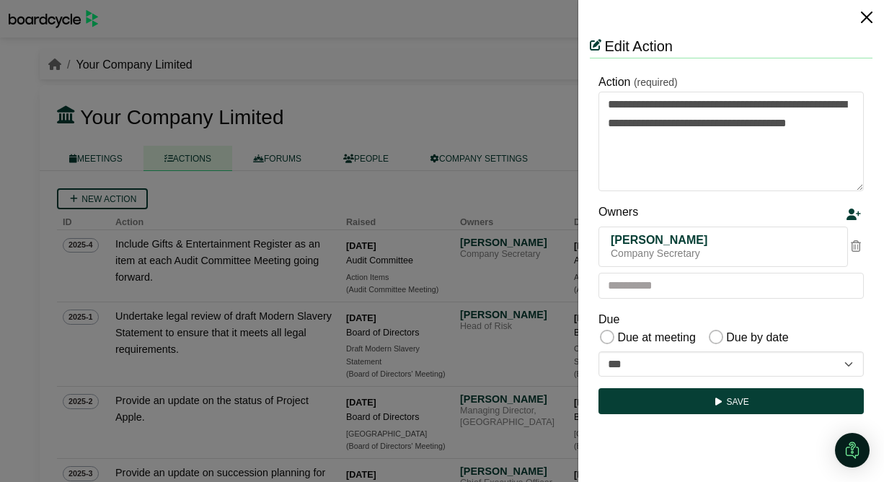
click at [869, 17] on button "Close" at bounding box center [866, 17] width 23 height 23
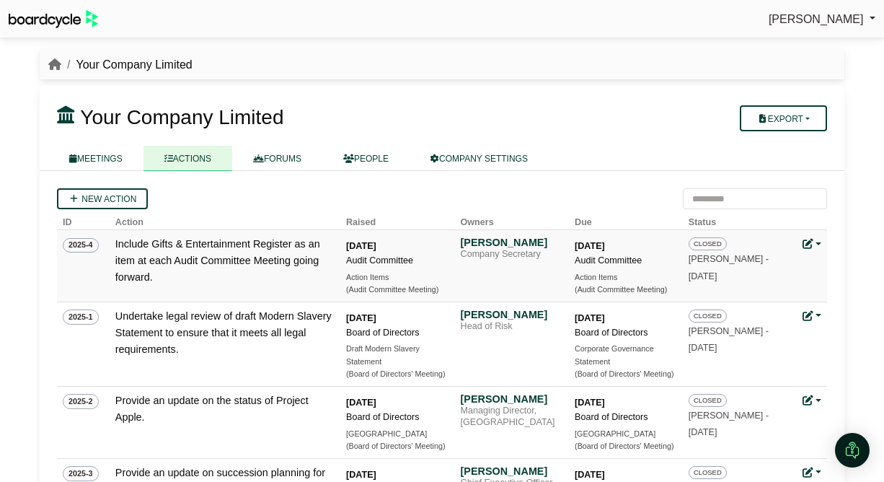
click at [815, 243] on link at bounding box center [811, 244] width 19 height 12
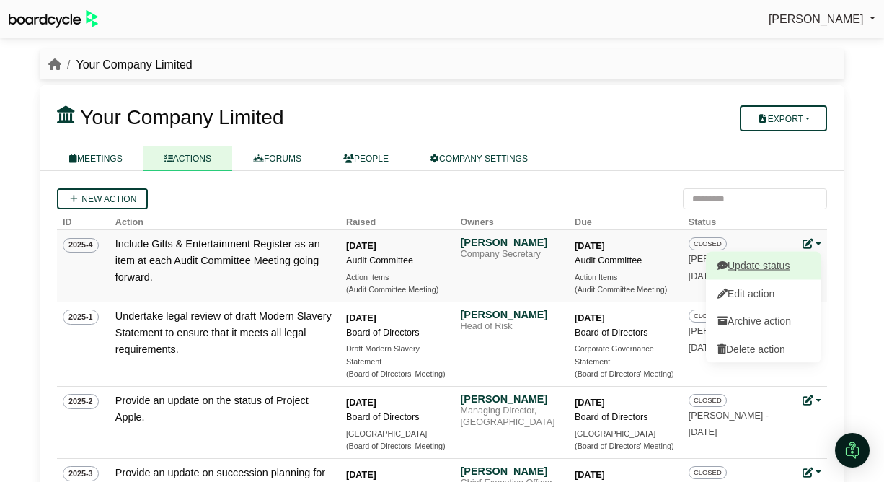
click at [802, 263] on link "Update status" at bounding box center [763, 265] width 115 height 27
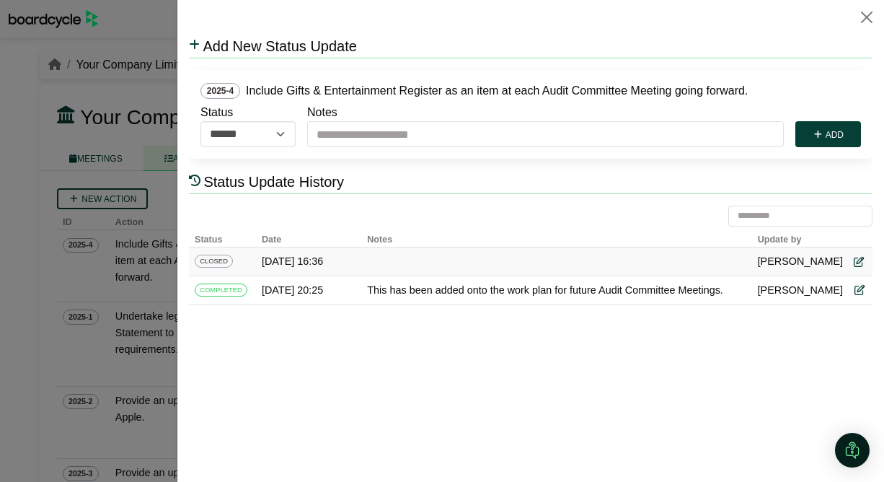
click at [857, 259] on icon at bounding box center [859, 262] width 10 height 10
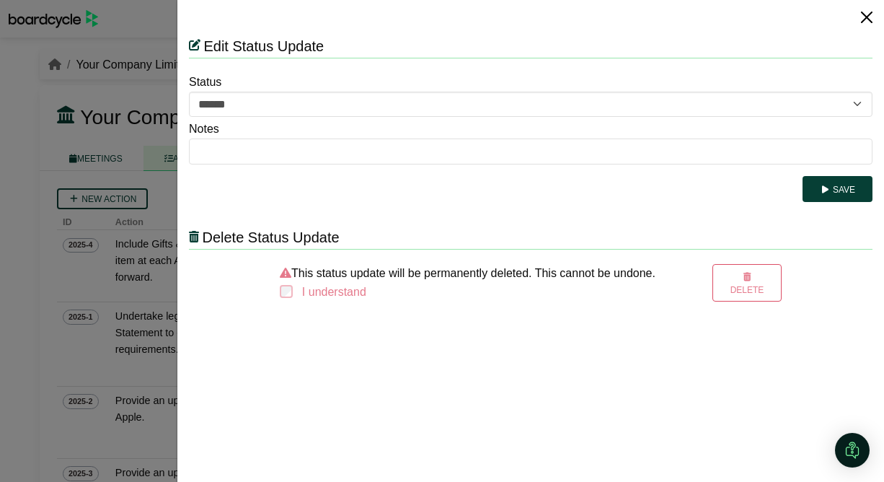
click at [866, 17] on button "Close" at bounding box center [866, 17] width 23 height 23
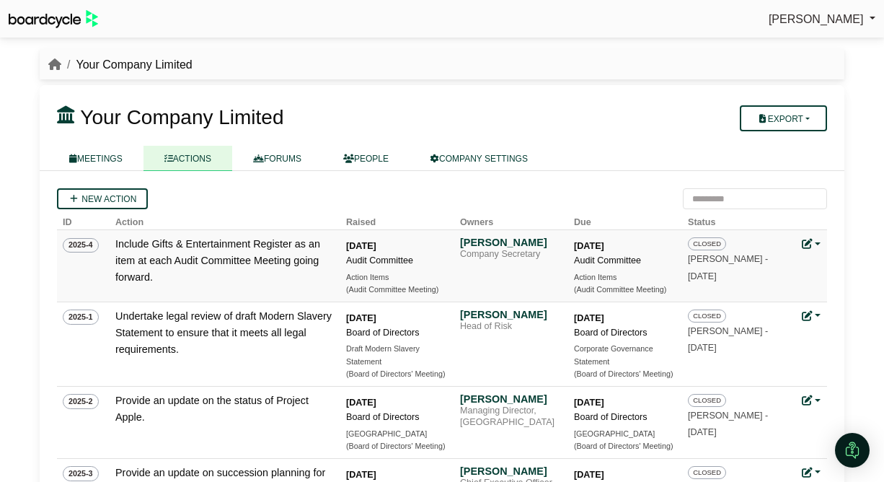
drag, startPoint x: 817, startPoint y: 239, endPoint x: 817, endPoint y: 249, distance: 10.8
click at [817, 239] on link at bounding box center [811, 244] width 19 height 12
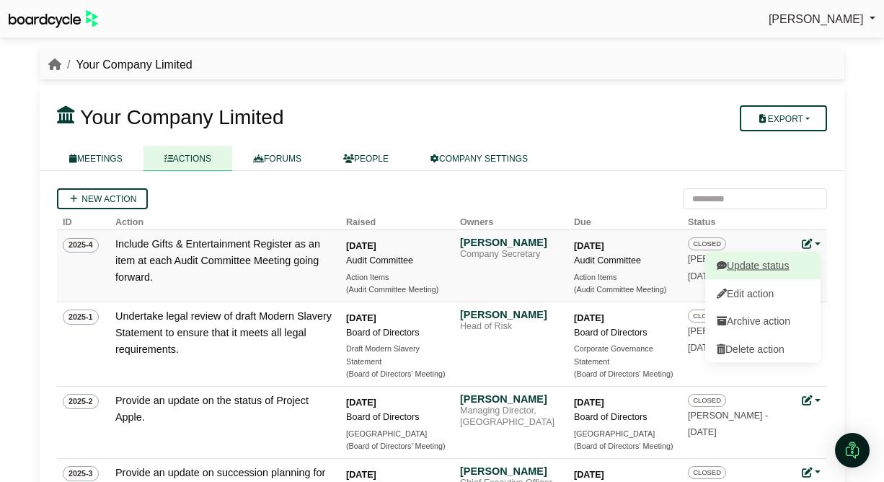
click at [776, 273] on link "Update status" at bounding box center [762, 265] width 115 height 27
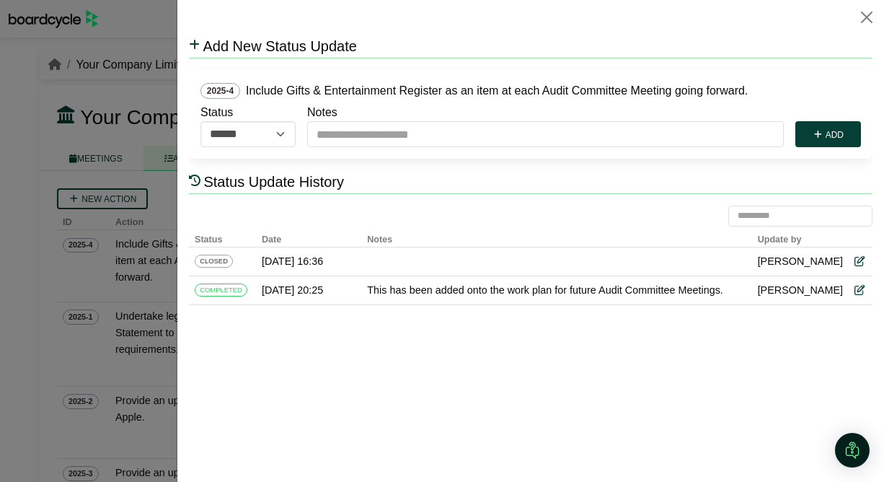
click at [115, 60] on div at bounding box center [442, 241] width 884 height 482
